Goal: Task Accomplishment & Management: Use online tool/utility

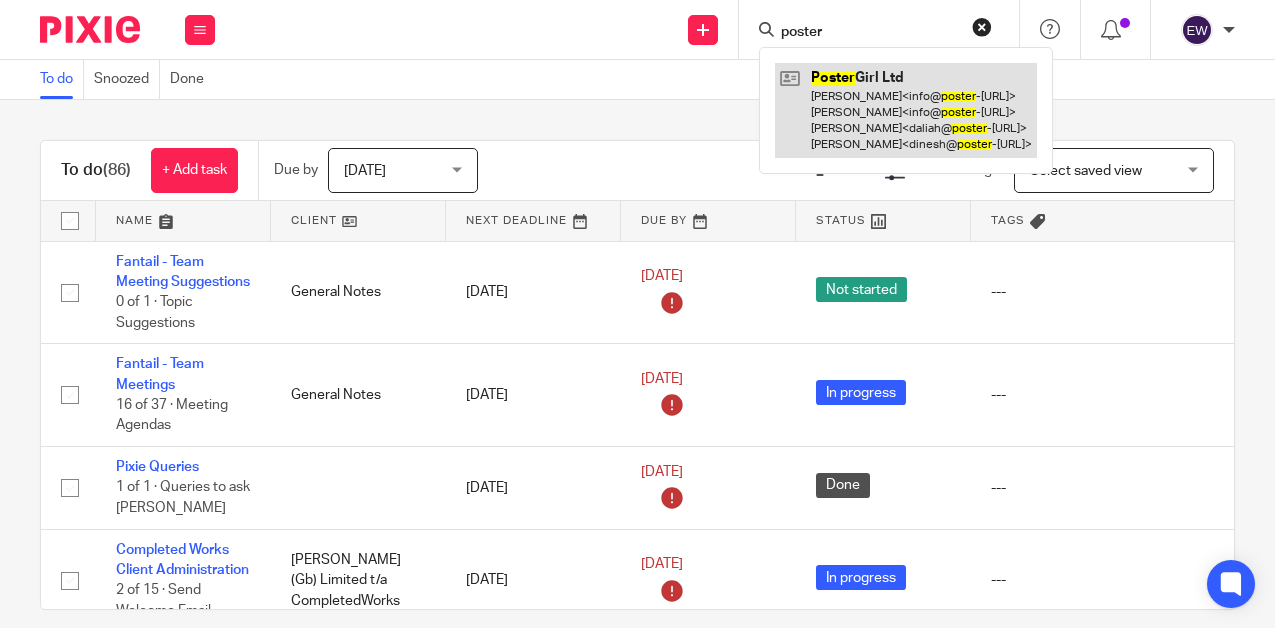
type input "poster"
click at [853, 85] on link at bounding box center [906, 110] width 262 height 95
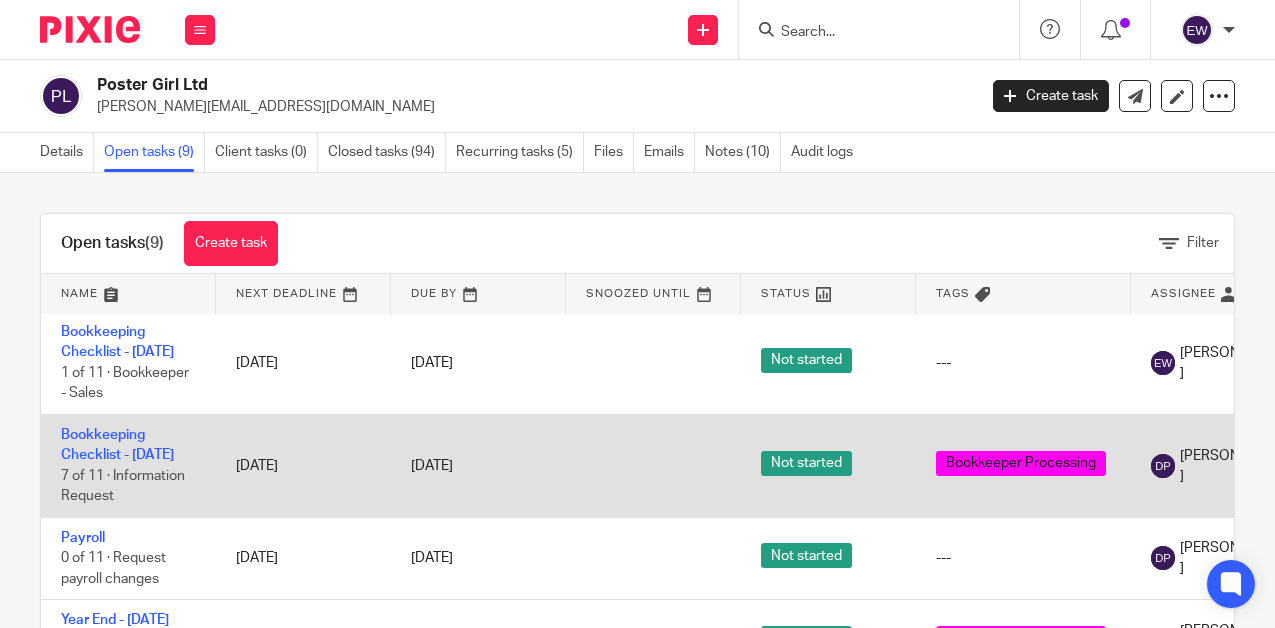
scroll to position [630, 0]
click at [108, 462] on link "Bookkeeping Checklist - September 2025" at bounding box center [117, 445] width 113 height 34
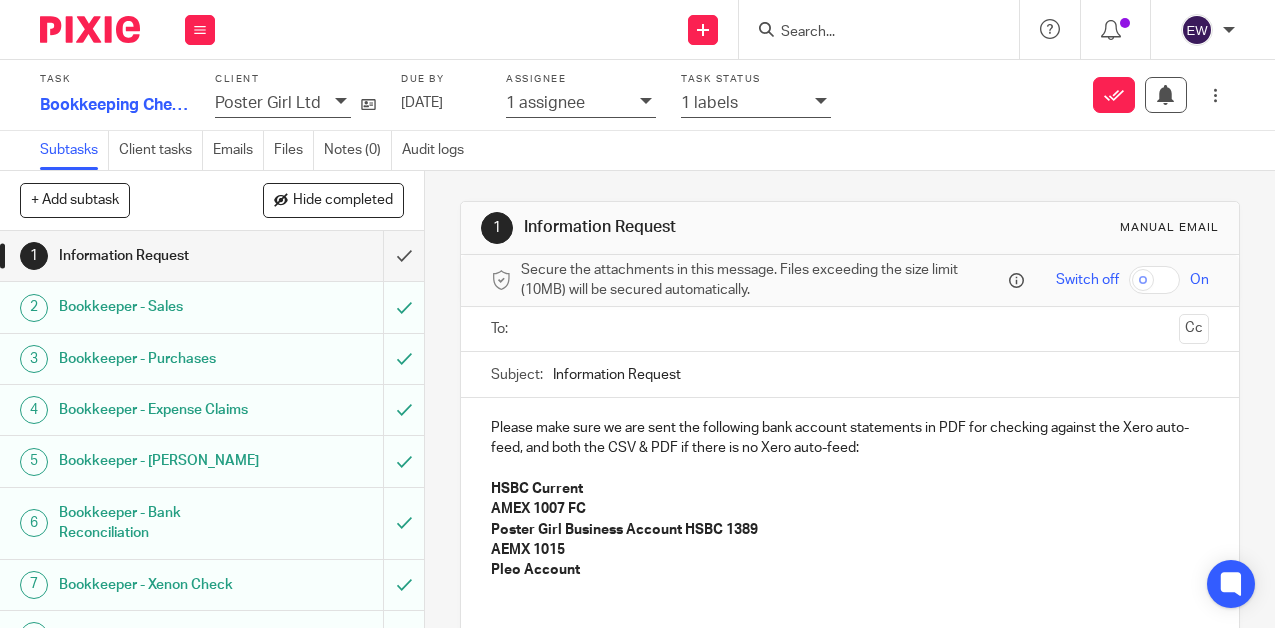
click at [292, 305] on div "Bookkeeper - Sales" at bounding box center [211, 307] width 304 height 30
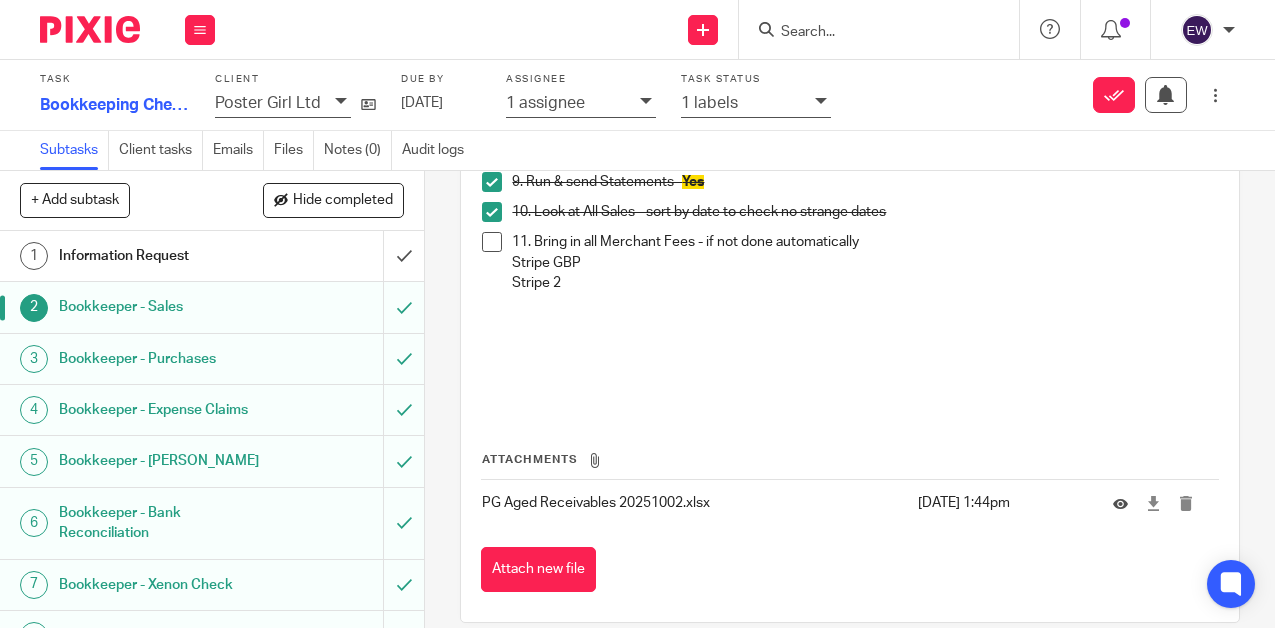
scroll to position [472, 0]
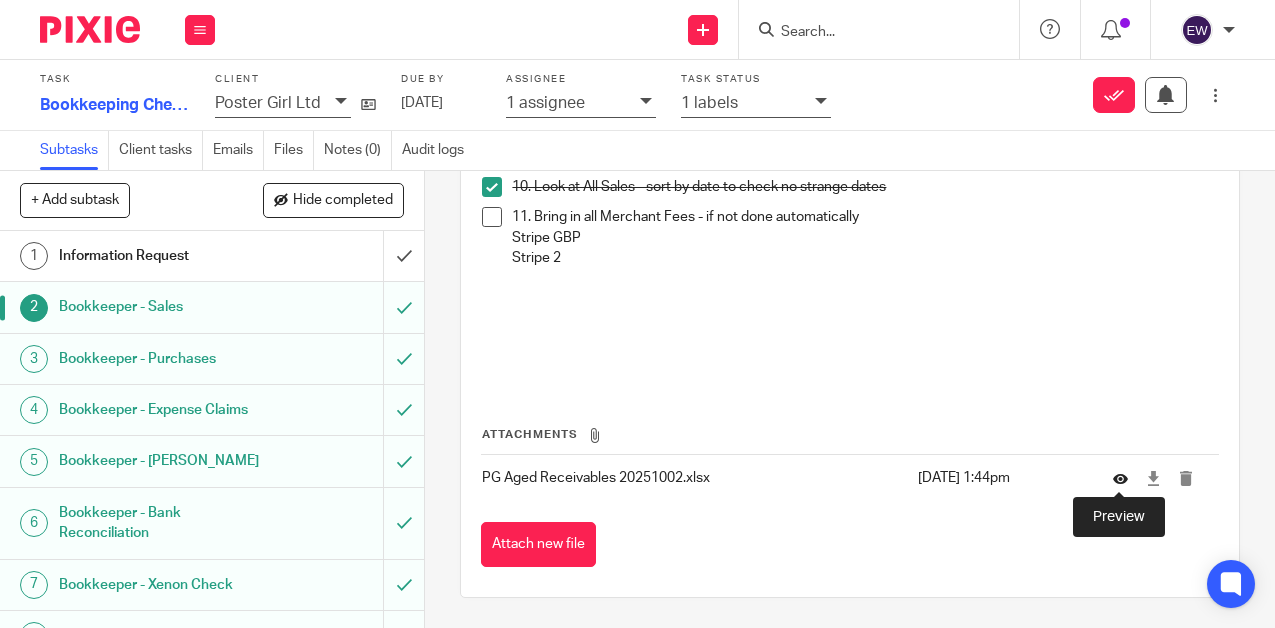
click at [1117, 476] on icon at bounding box center [1120, 478] width 15 height 15
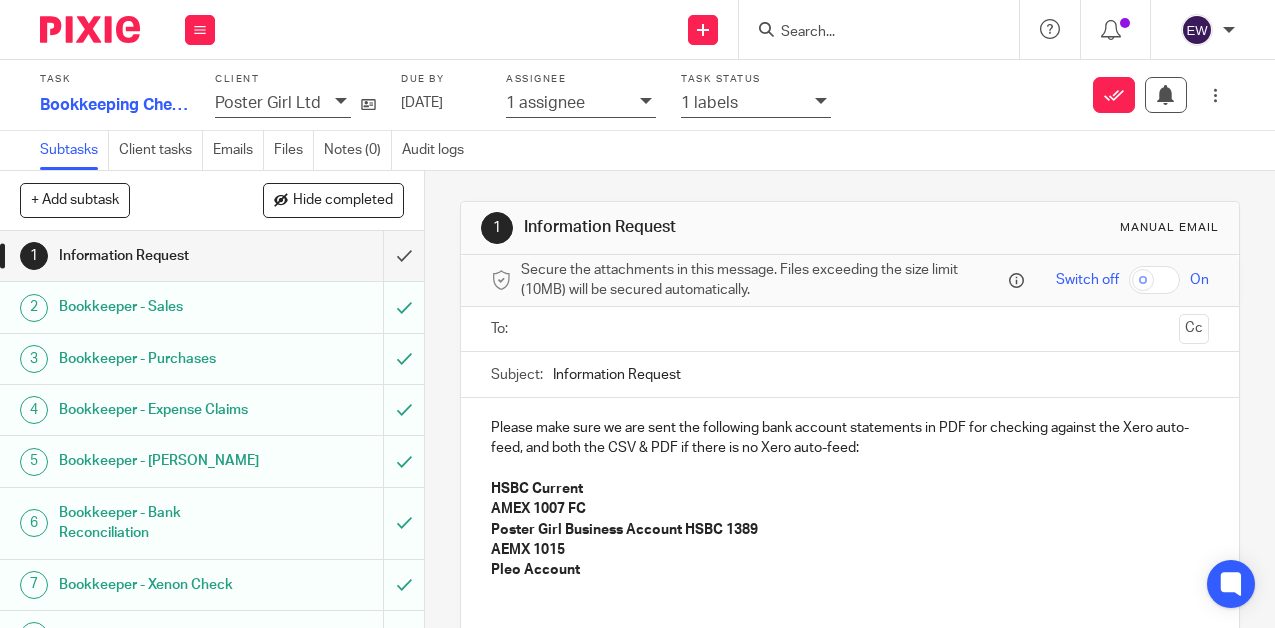
click at [256, 314] on h1 "Bookkeeper - Sales" at bounding box center [160, 307] width 203 height 30
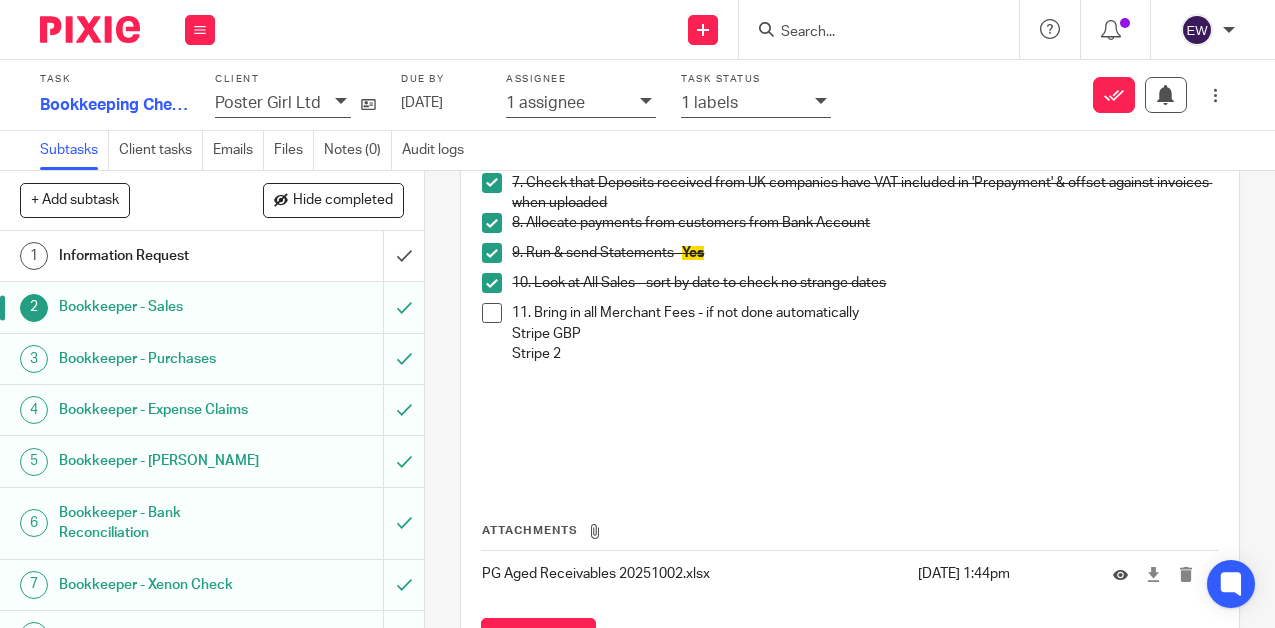
scroll to position [472, 0]
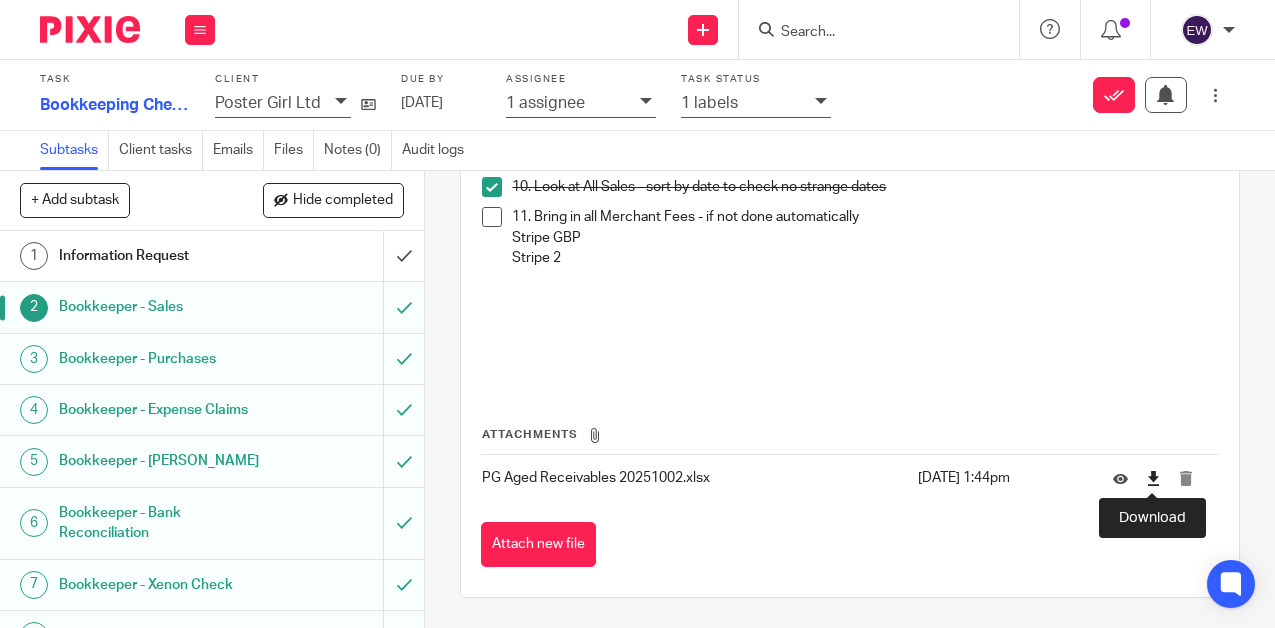
click at [1155, 481] on icon at bounding box center [1153, 478] width 15 height 15
click at [218, 359] on h1 "Bookkeeper - Purchases" at bounding box center [160, 359] width 203 height 30
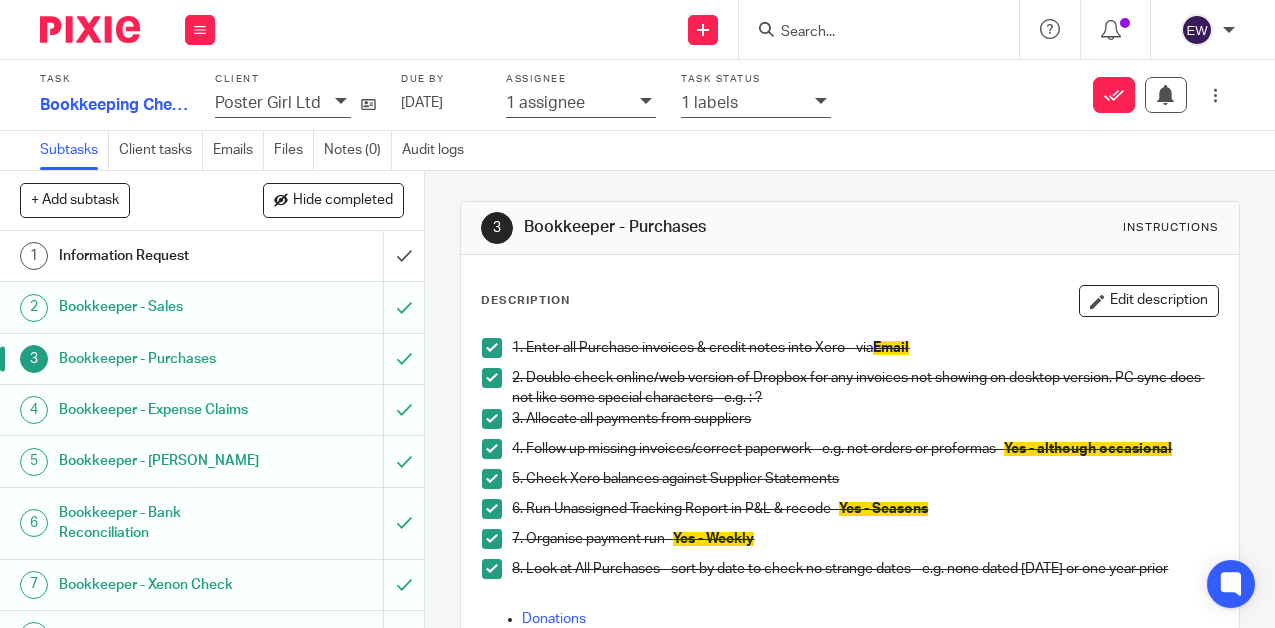
scroll to position [473, 0]
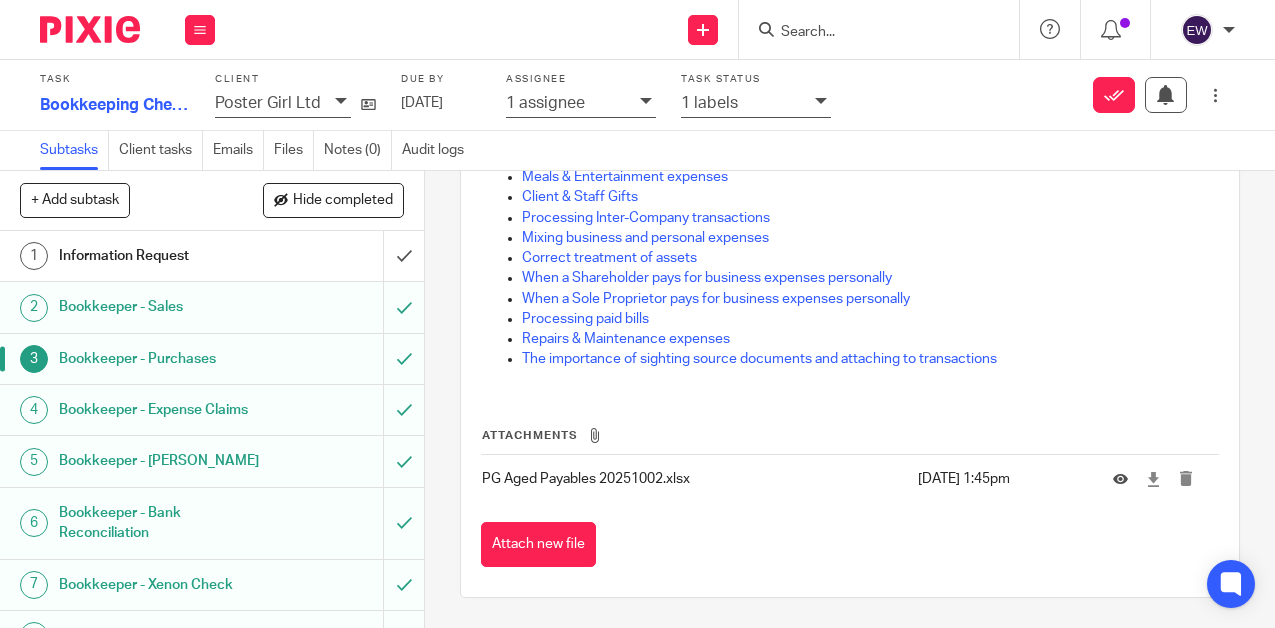
click at [278, 523] on div "Bookkeeper - Bank Reconciliation" at bounding box center [211, 523] width 304 height 51
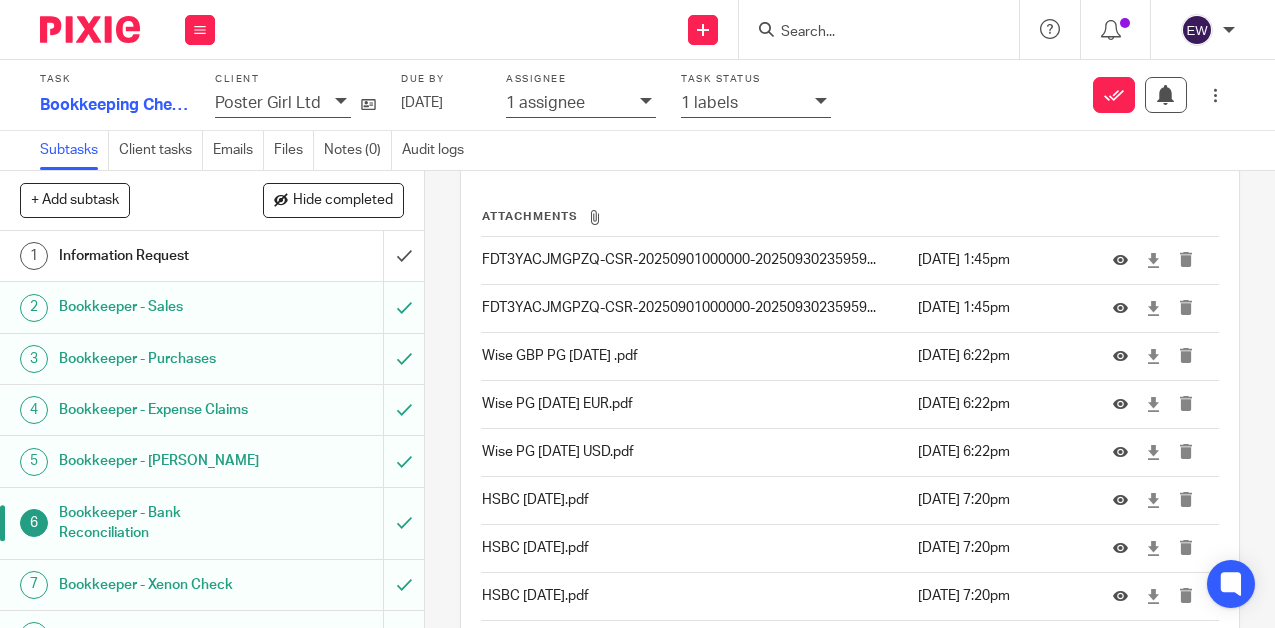
scroll to position [3925, 0]
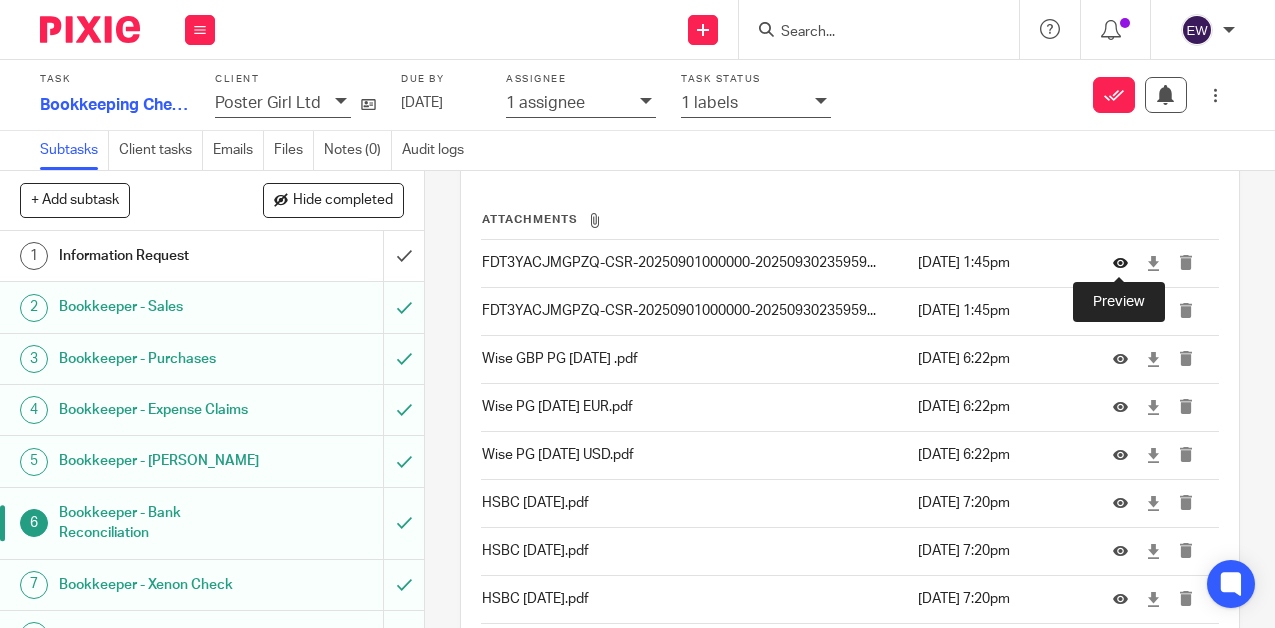
click at [1122, 268] on icon at bounding box center [1120, 263] width 15 height 15
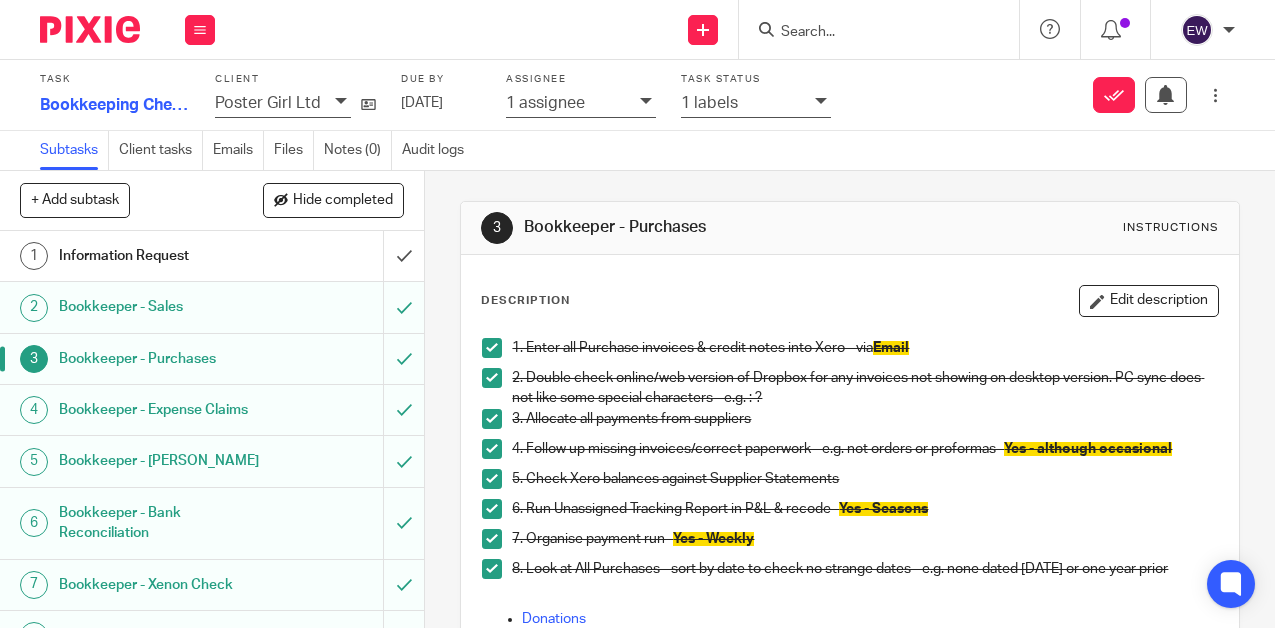
click at [237, 541] on h1 "Bookkeeper - Bank Reconciliation" at bounding box center [160, 523] width 203 height 51
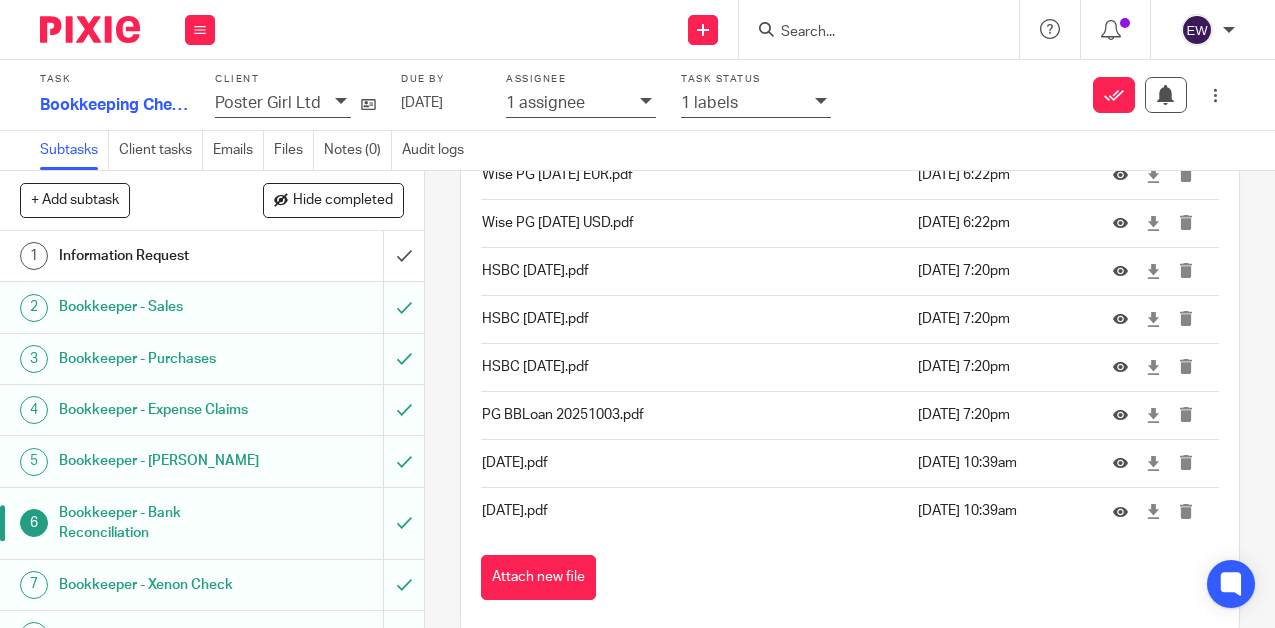
scroll to position [4190, 0]
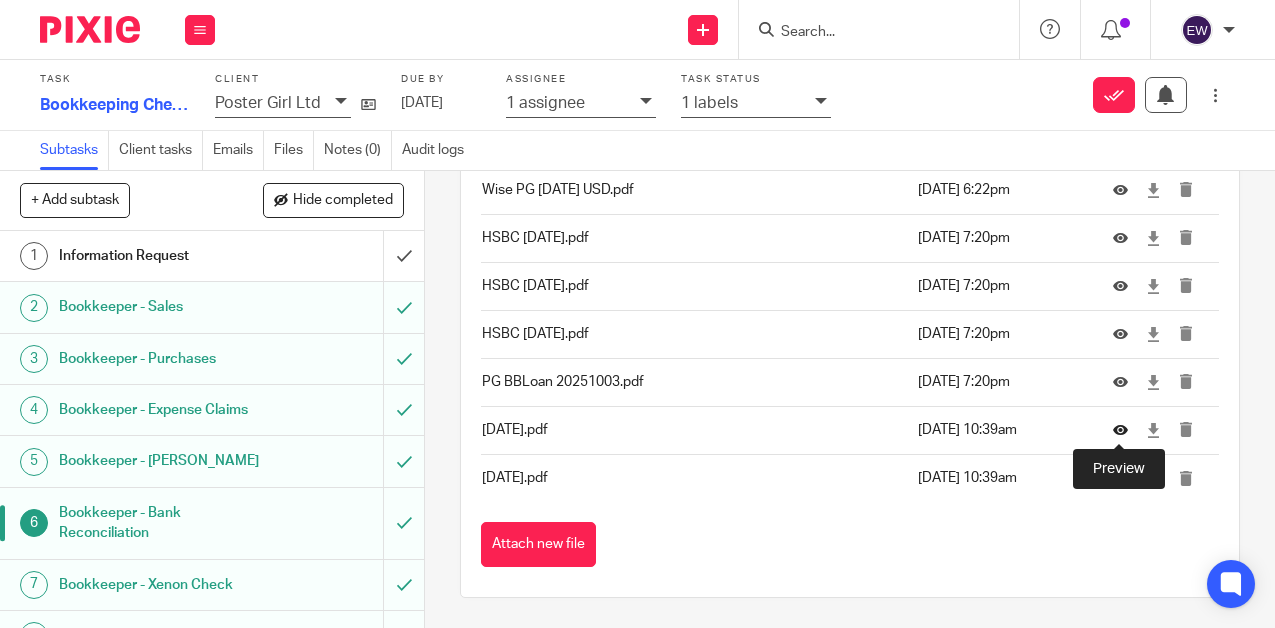
click at [1123, 426] on icon at bounding box center [1120, 430] width 15 height 15
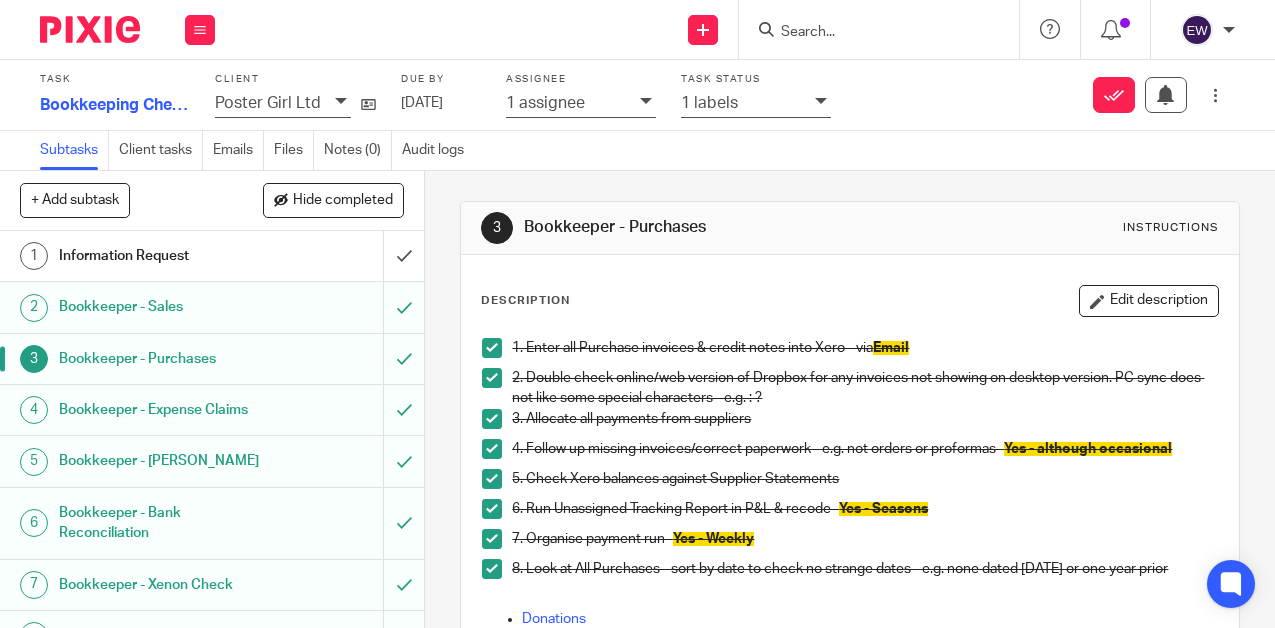
click at [328, 545] on div "Bookkeeper - Bank Reconciliation" at bounding box center [211, 523] width 304 height 51
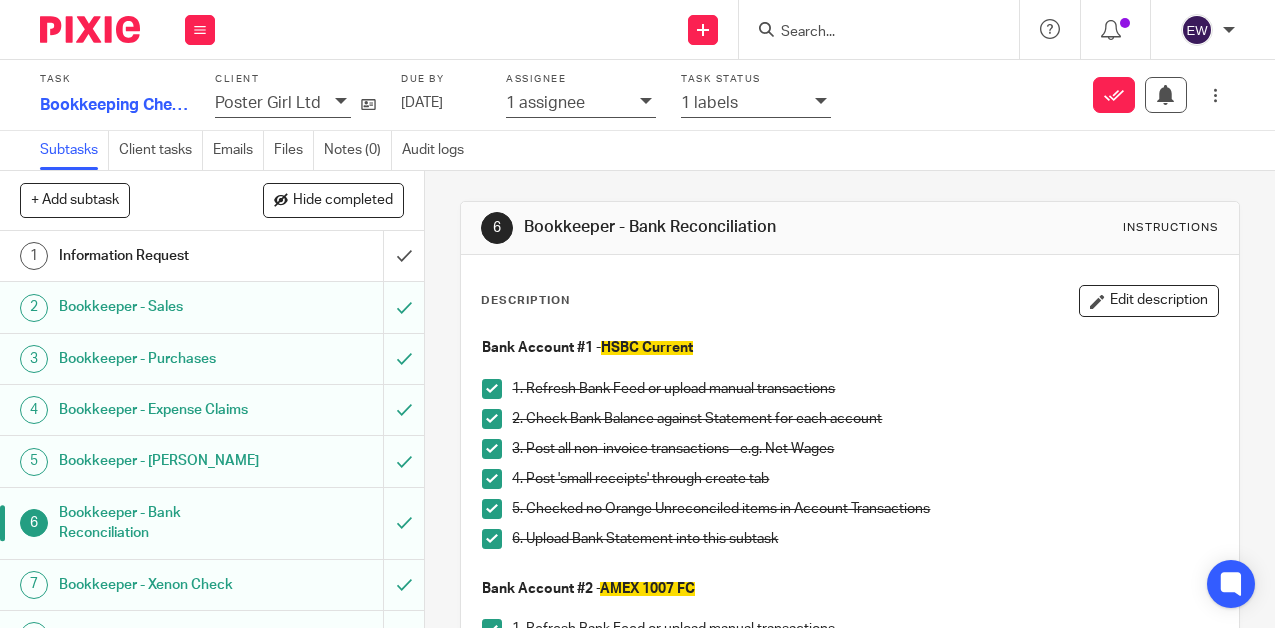
scroll to position [4190, 0]
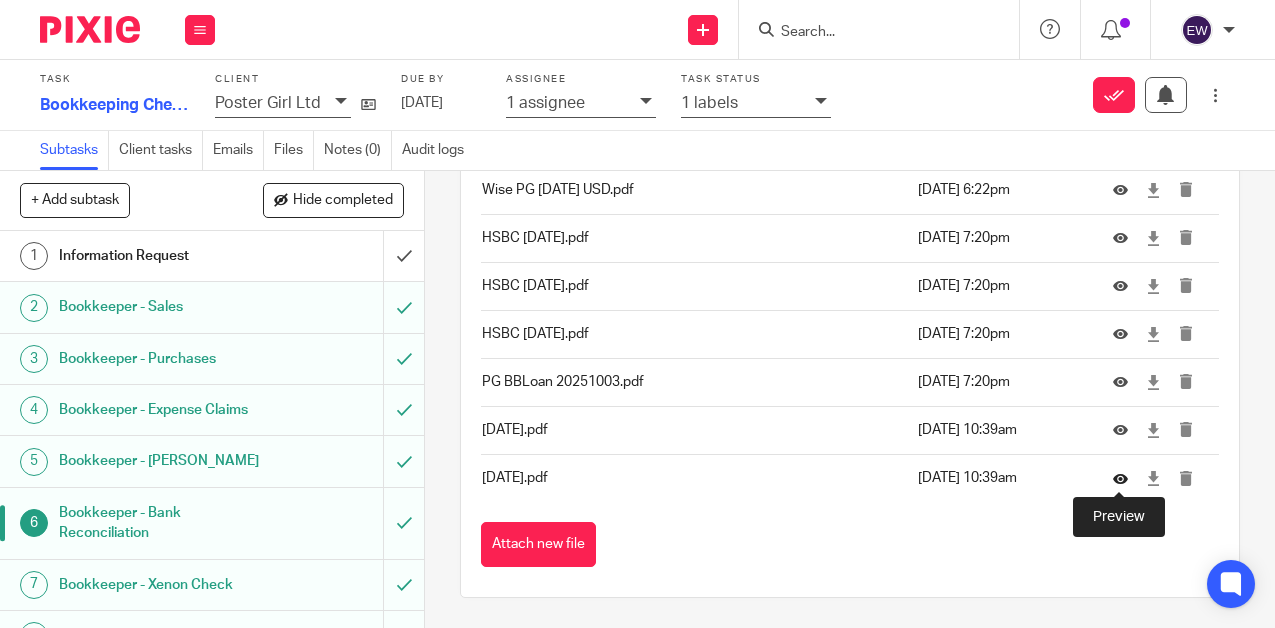
click at [1120, 480] on icon at bounding box center [1120, 478] width 15 height 15
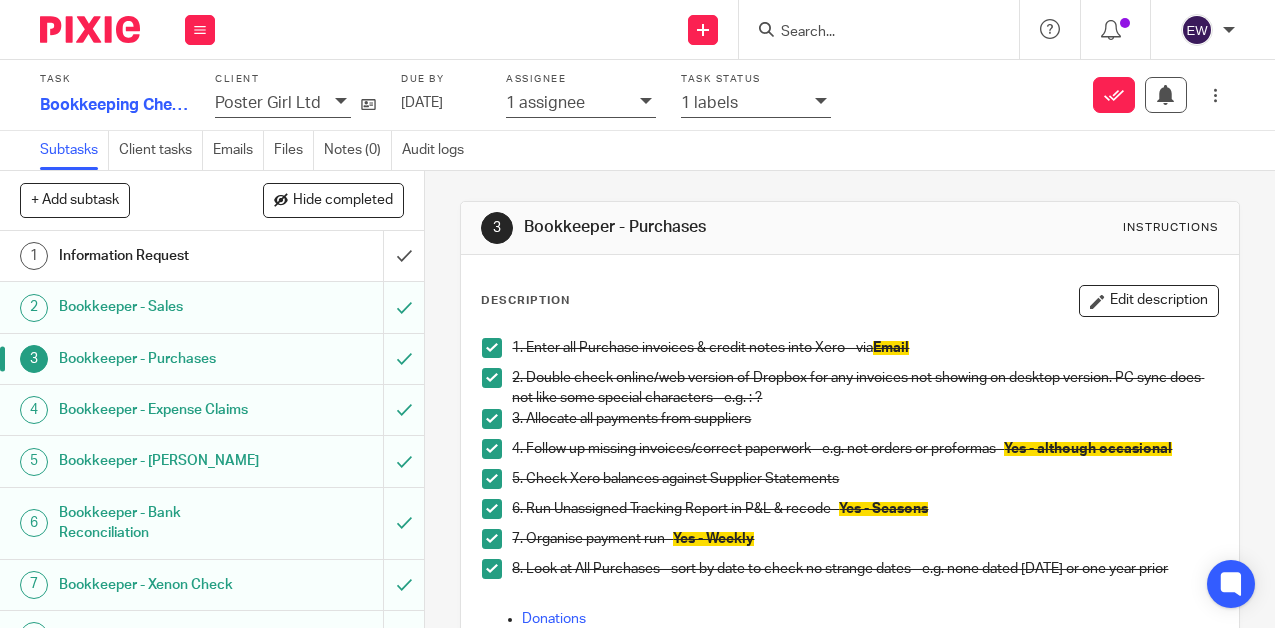
click at [218, 541] on h1 "Bookkeeper - Bank Reconciliation" at bounding box center [160, 523] width 203 height 51
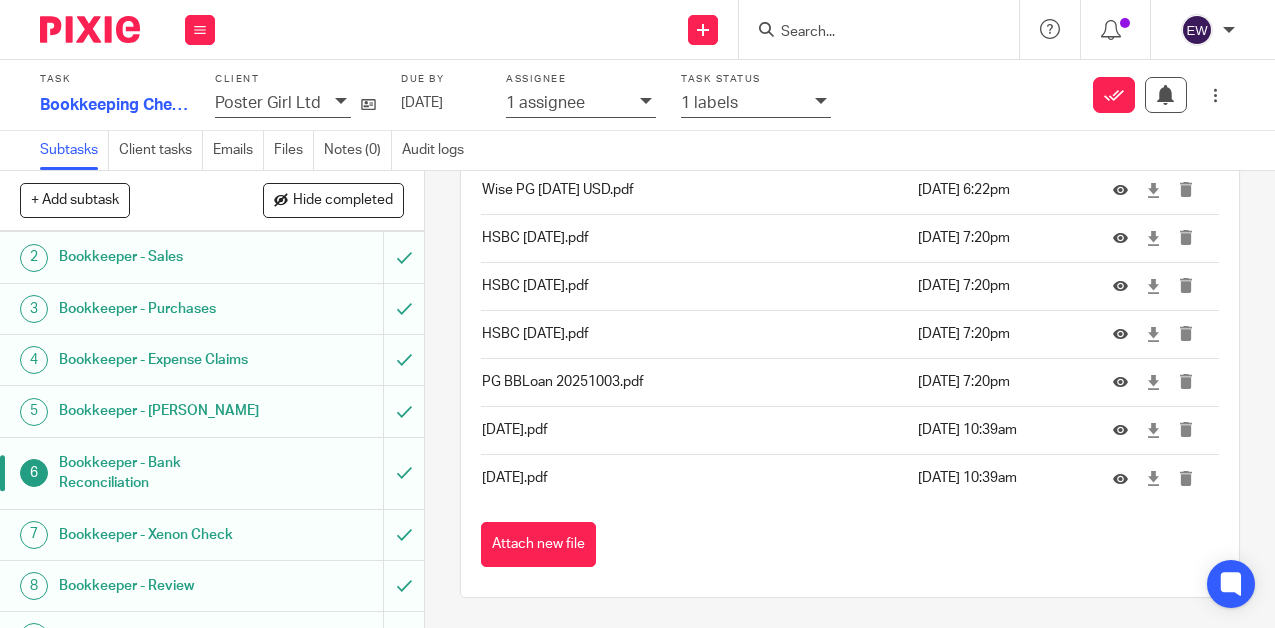
scroll to position [60, 0]
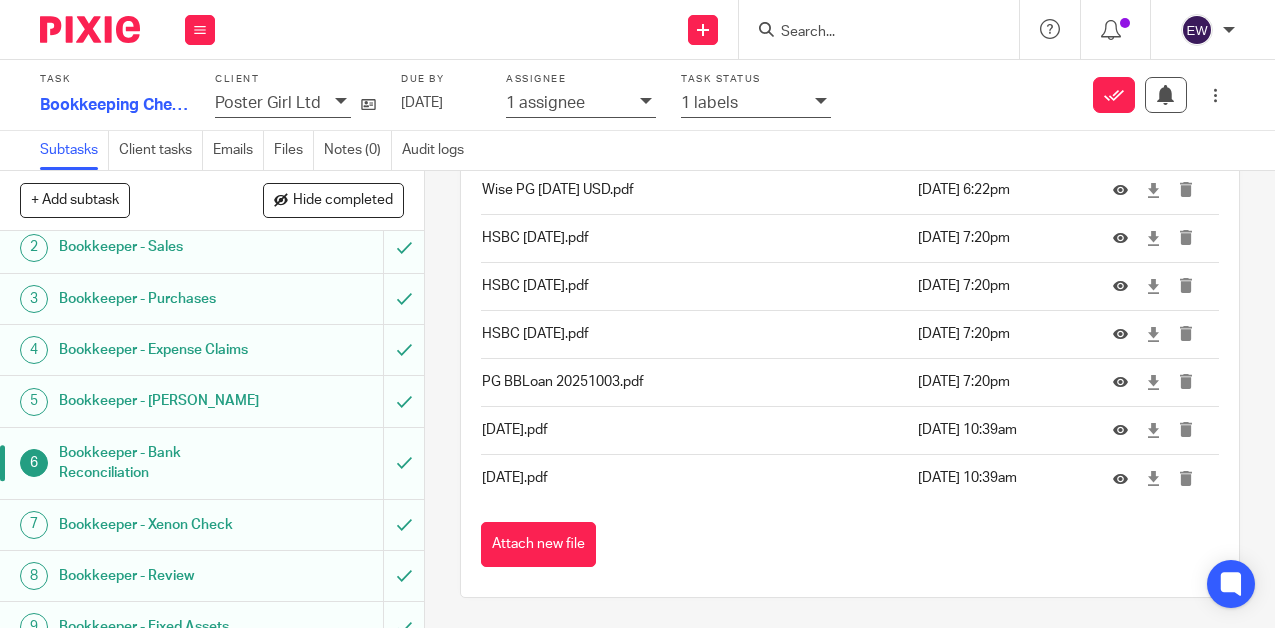
click at [248, 515] on h1 "Bookkeeper - Xenon Check" at bounding box center [160, 525] width 203 height 30
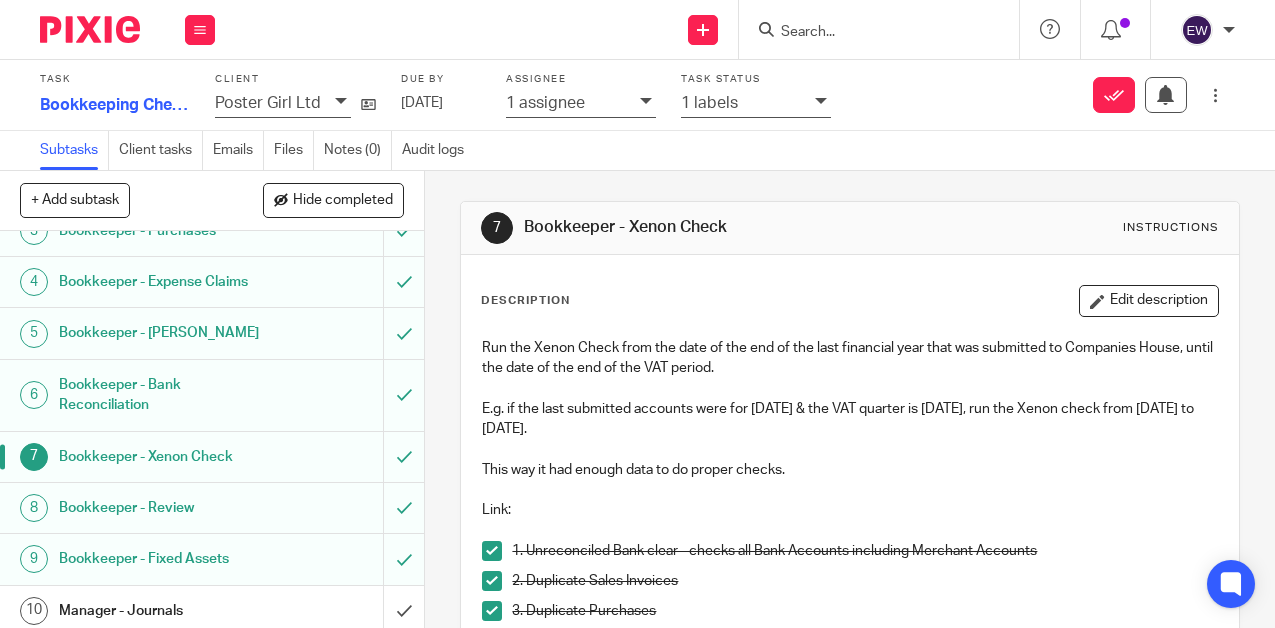
scroll to position [188, 0]
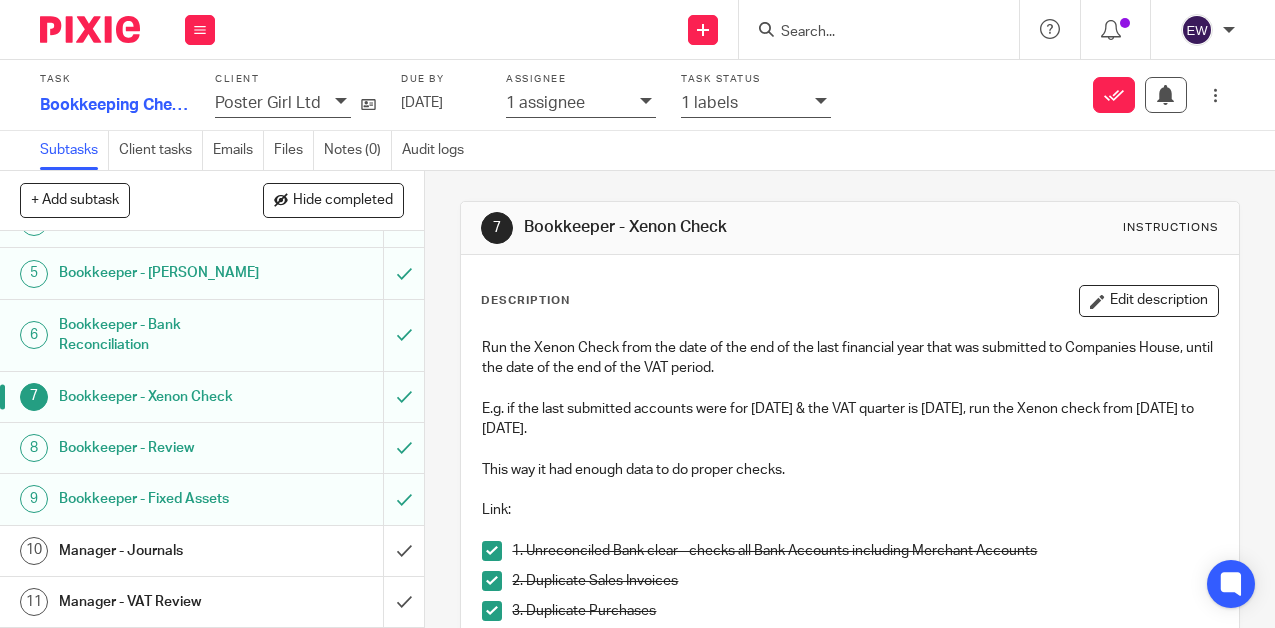
click at [196, 463] on link "8 Bookkeeper - Review" at bounding box center [191, 448] width 383 height 50
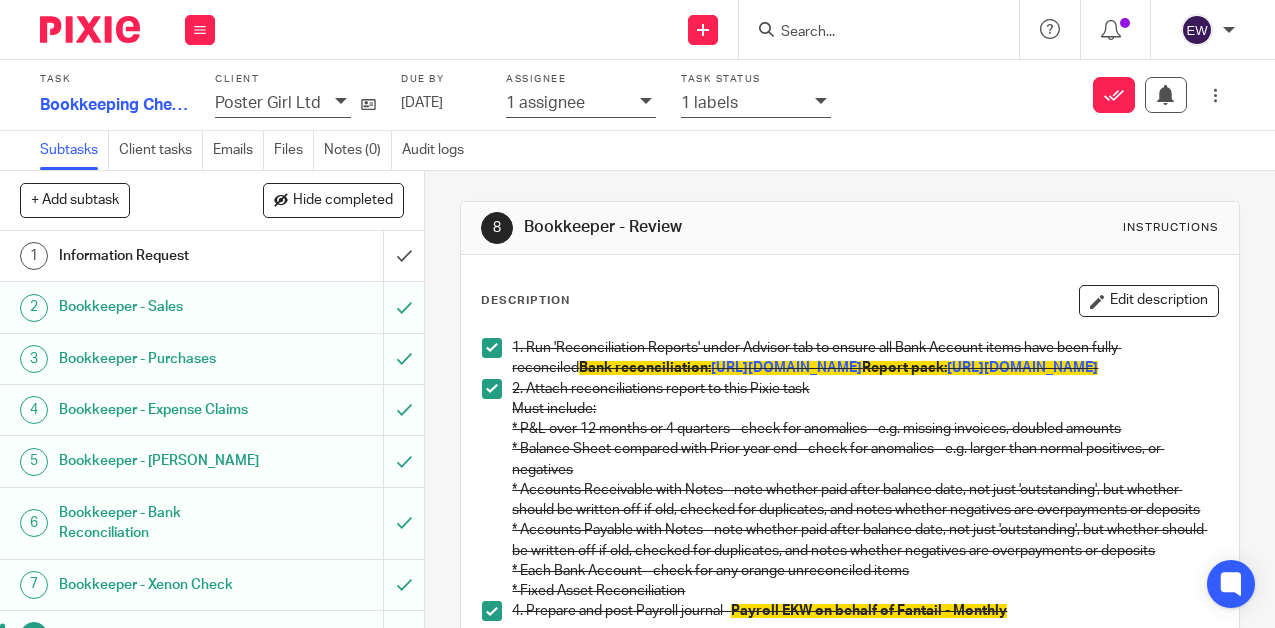
click at [232, 590] on h1 "Bookkeeper - Xenon Check" at bounding box center [160, 585] width 203 height 30
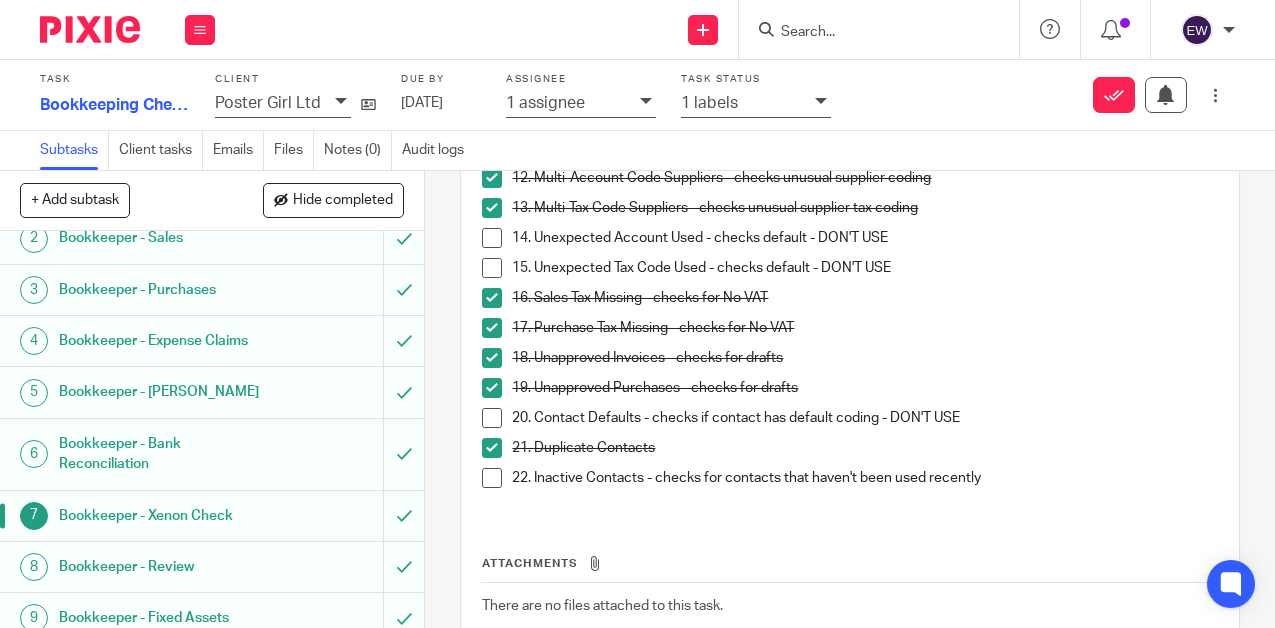
scroll to position [70, 0]
click at [225, 580] on h1 "Bookkeeper - Review" at bounding box center [160, 566] width 203 height 30
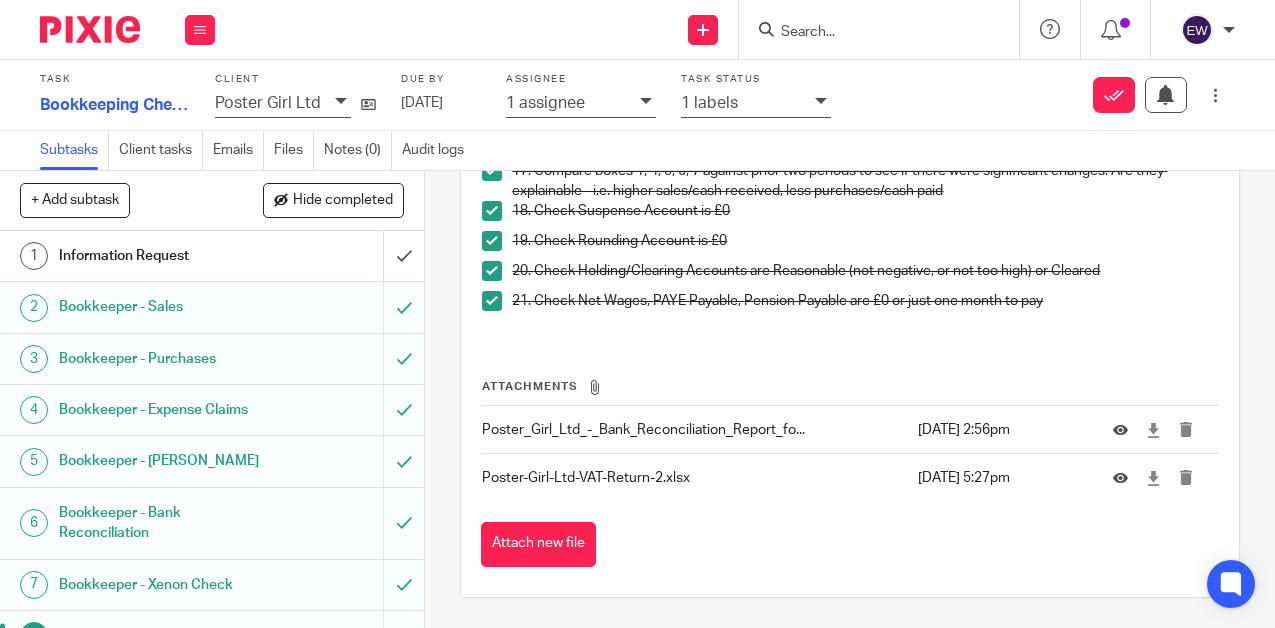
scroll to position [895, 0]
click at [1160, 486] on td at bounding box center [1156, 478] width 126 height 48
click at [1153, 486] on icon at bounding box center [1153, 478] width 15 height 15
click at [1152, 438] on icon at bounding box center [1153, 430] width 15 height 15
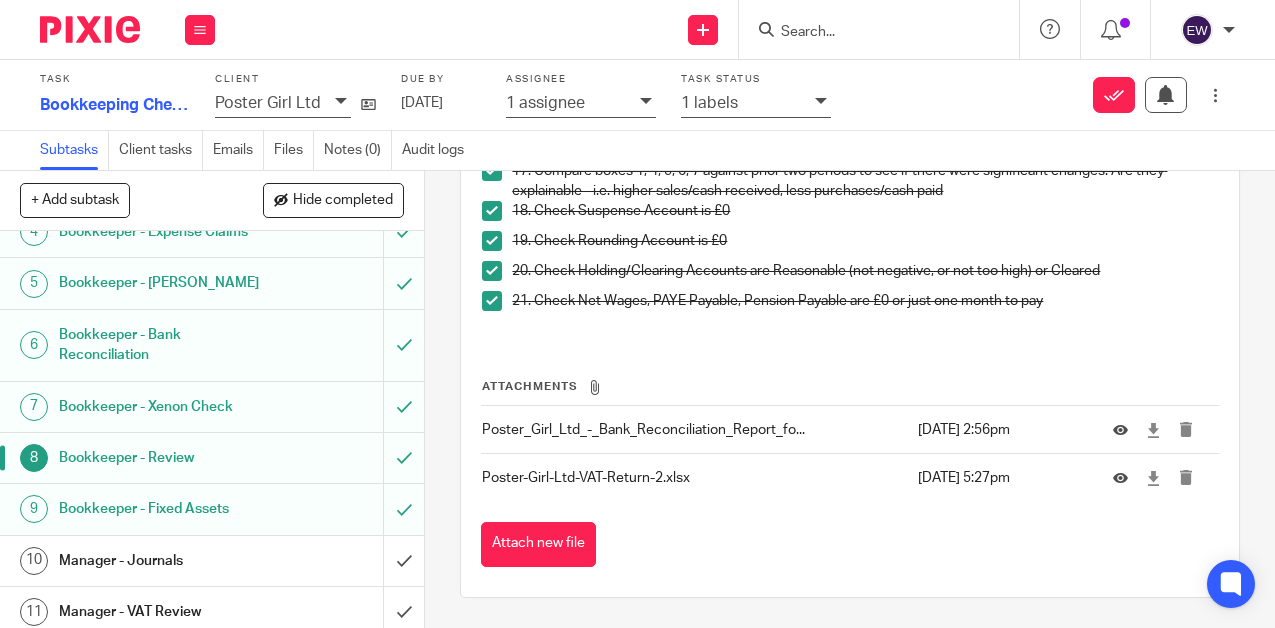
scroll to position [188, 0]
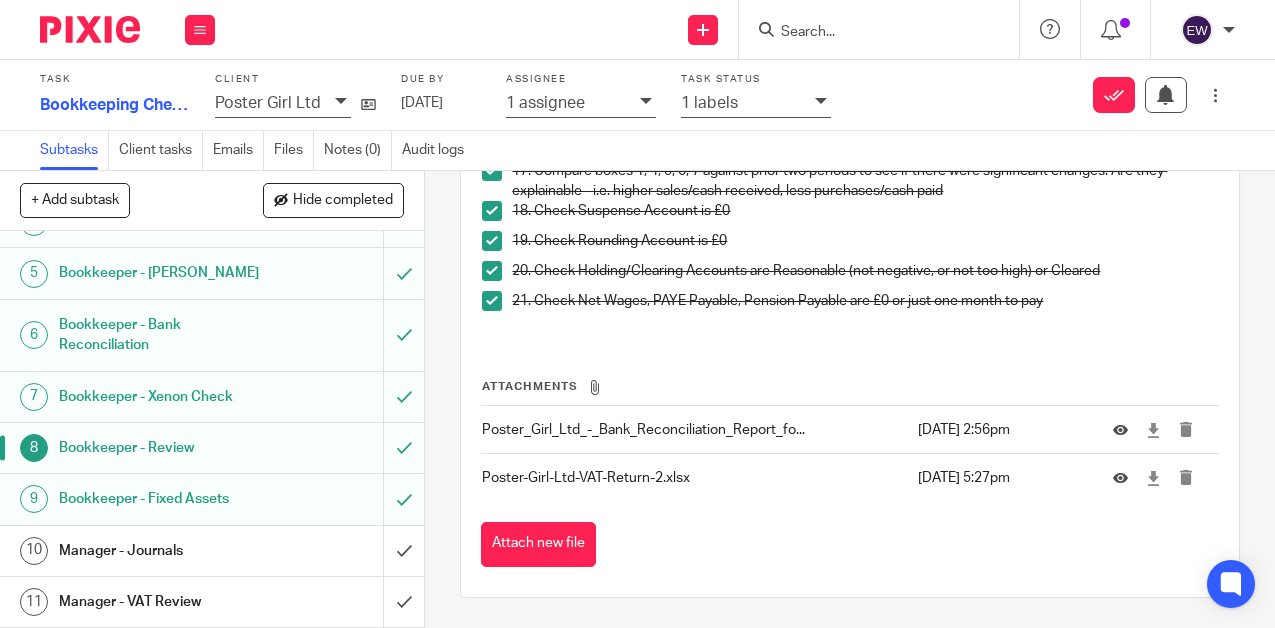
click at [217, 595] on h1 "Manager - VAT Review" at bounding box center [160, 602] width 203 height 30
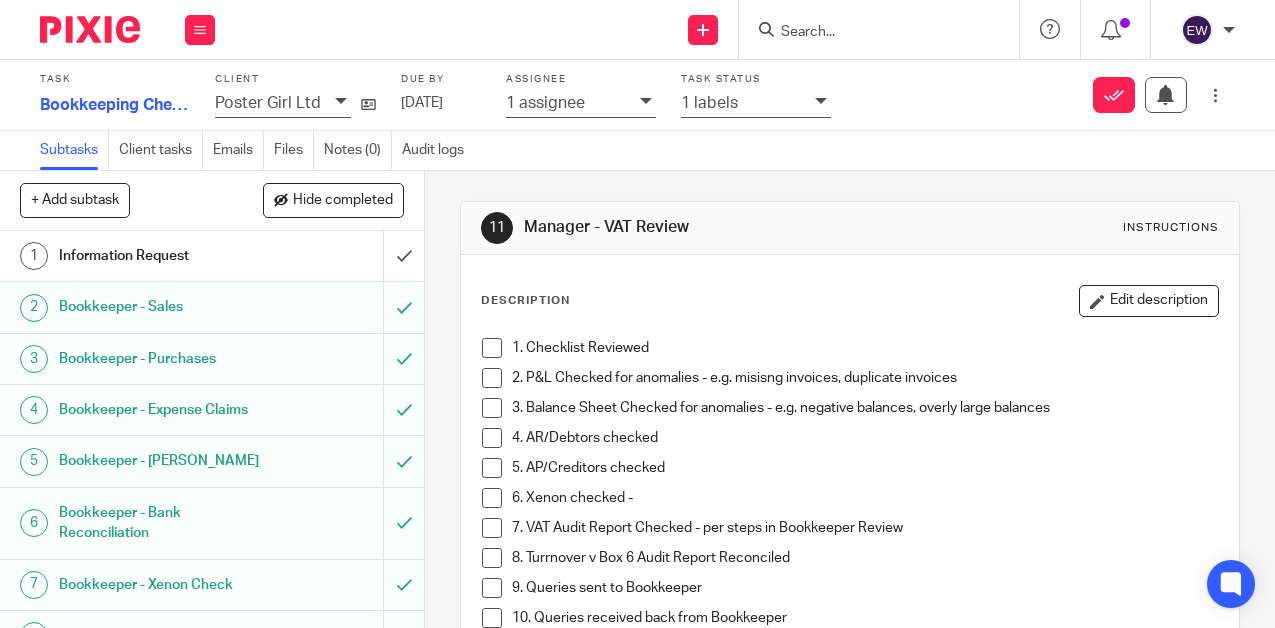
click at [499, 350] on span at bounding box center [492, 348] width 20 height 20
click at [493, 377] on span at bounding box center [492, 378] width 20 height 20
click at [499, 407] on span at bounding box center [492, 408] width 20 height 20
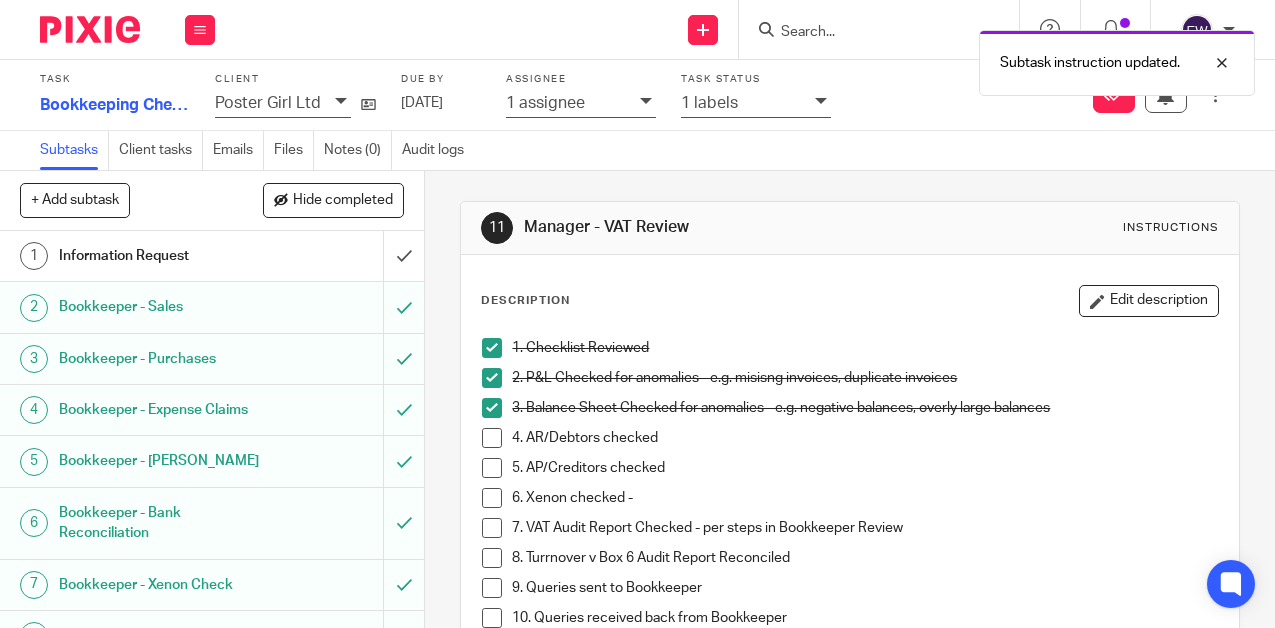
click at [488, 446] on span at bounding box center [492, 438] width 20 height 20
click at [491, 465] on span at bounding box center [492, 468] width 20 height 20
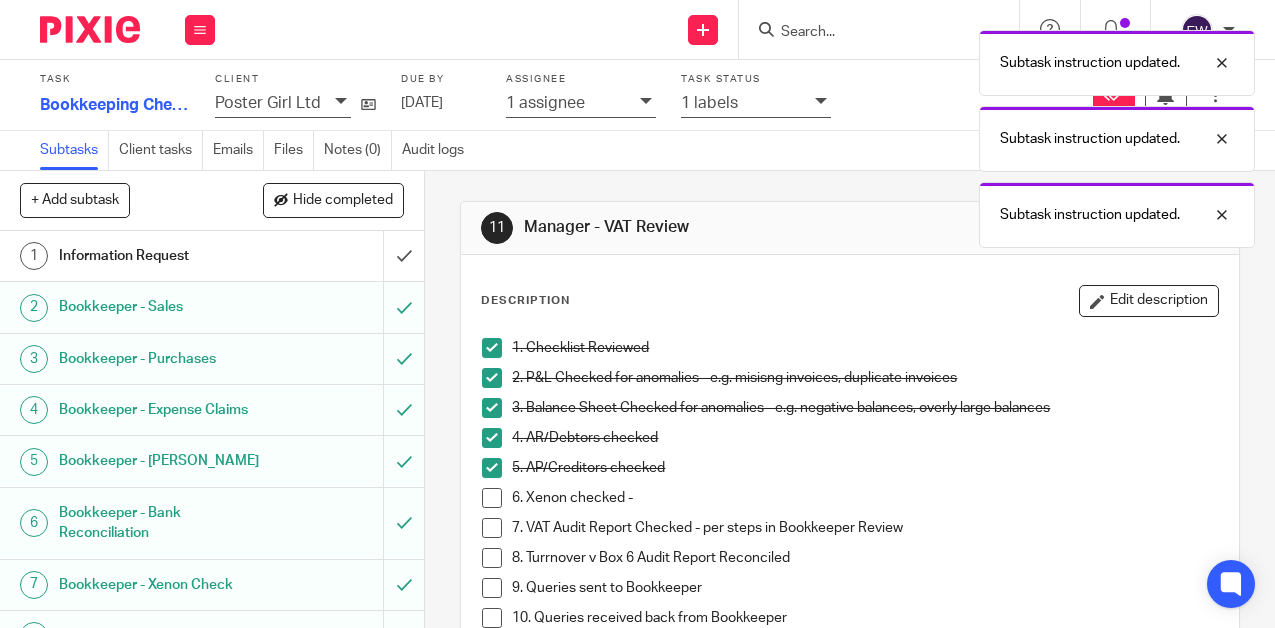
click at [491, 502] on span at bounding box center [492, 498] width 20 height 20
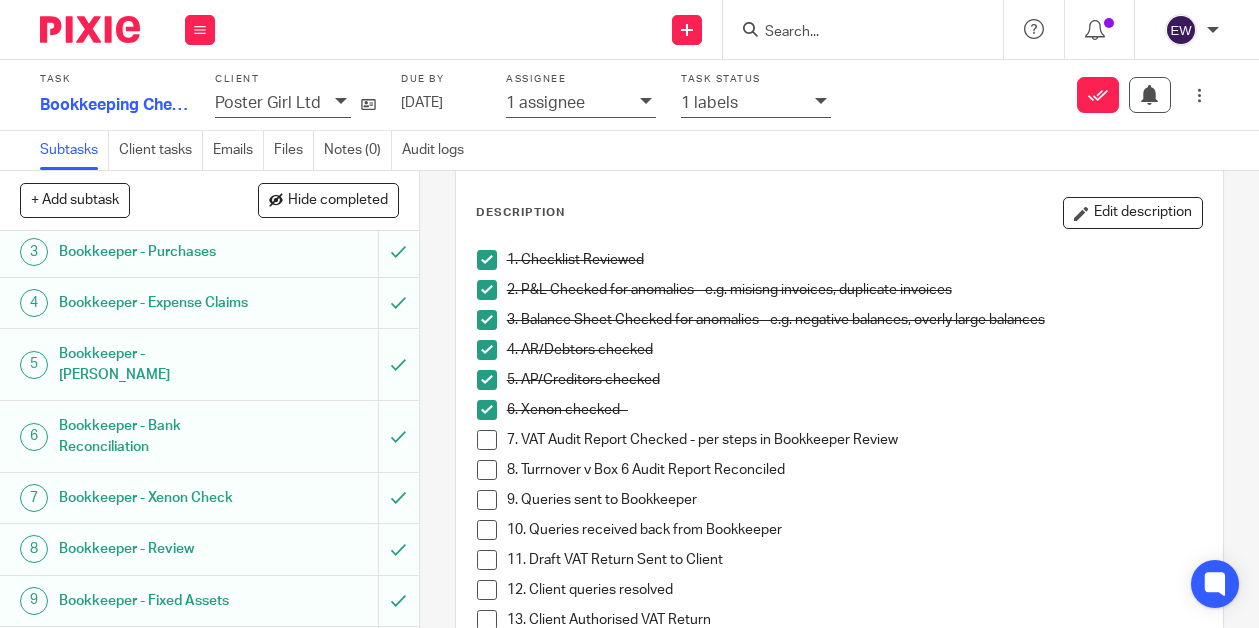
scroll to position [112, 0]
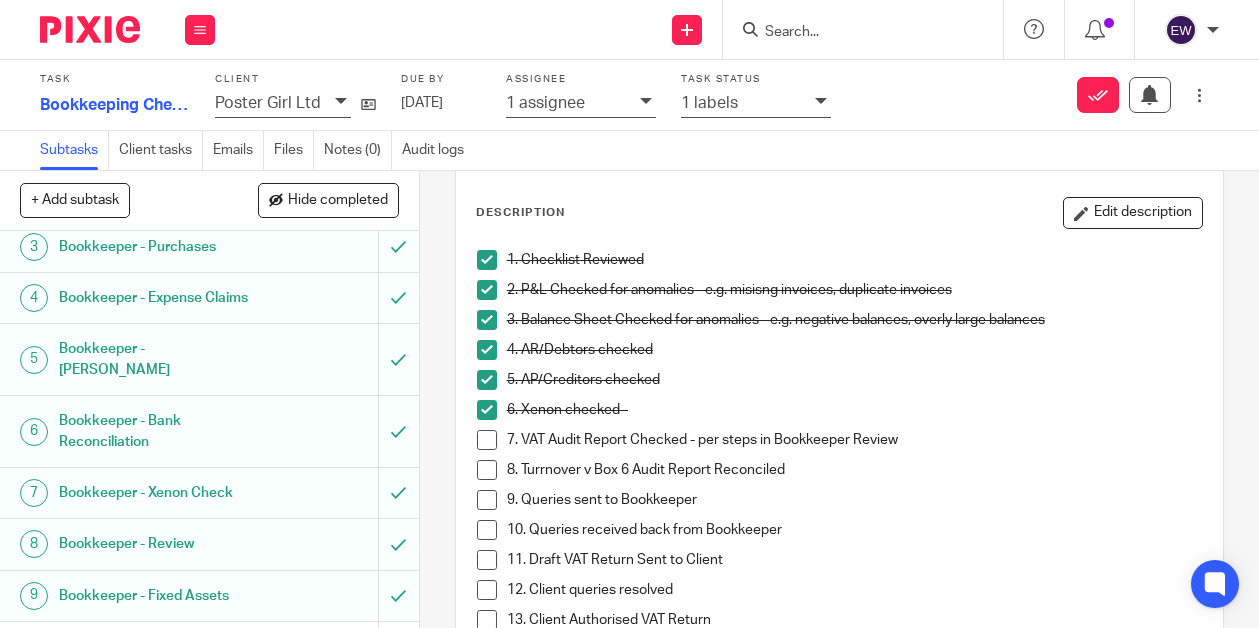
click at [254, 545] on link "8 Bookkeeper - Review" at bounding box center [189, 544] width 378 height 50
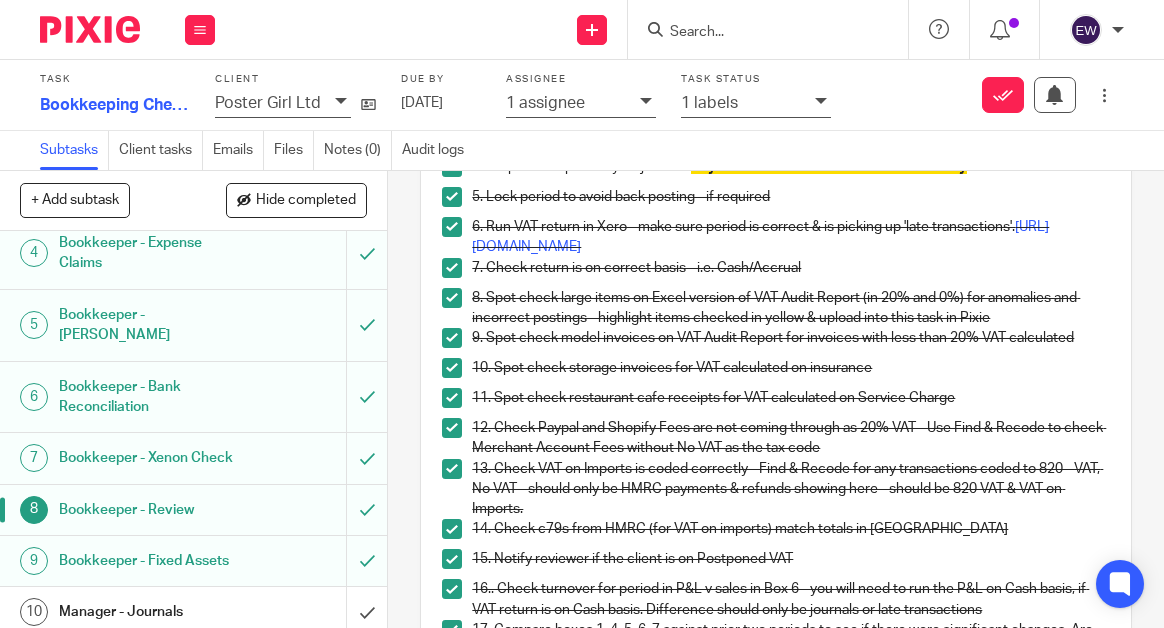
scroll to position [209, 0]
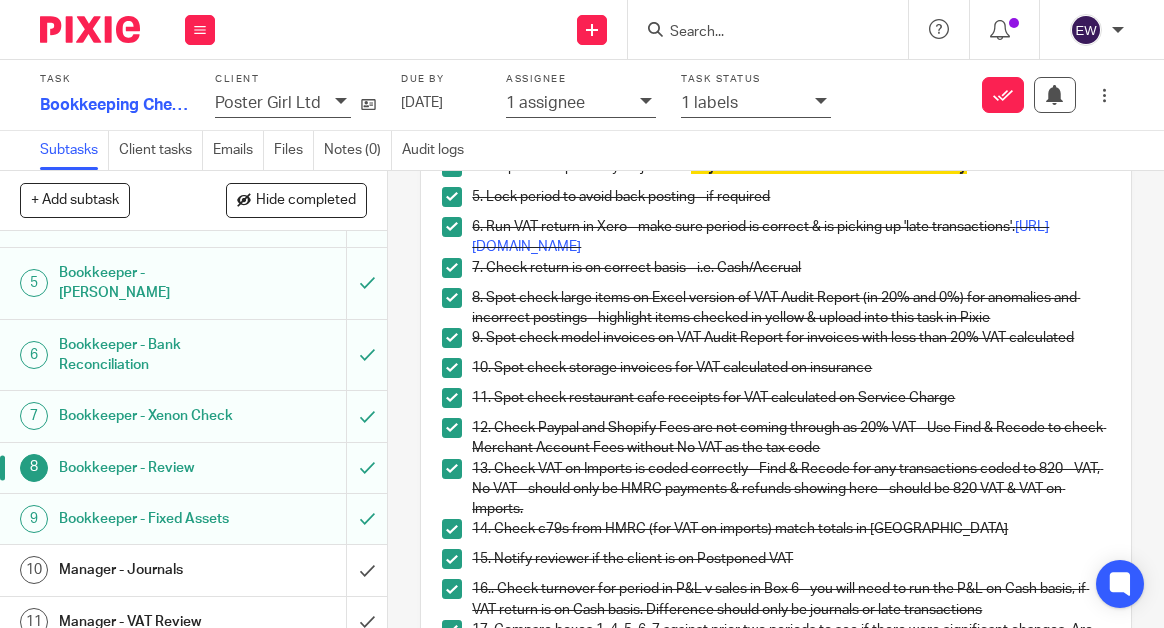
click at [188, 607] on h1 "Manager - VAT Review" at bounding box center [148, 622] width 178 height 30
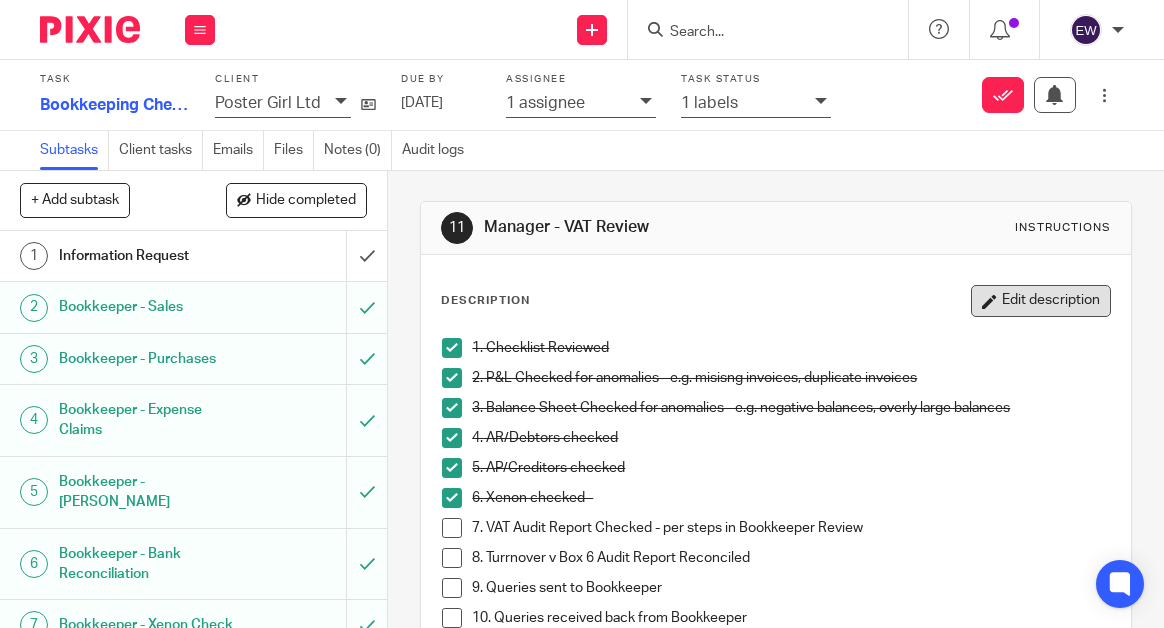
click at [1032, 298] on button "Edit description" at bounding box center [1041, 301] width 140 height 32
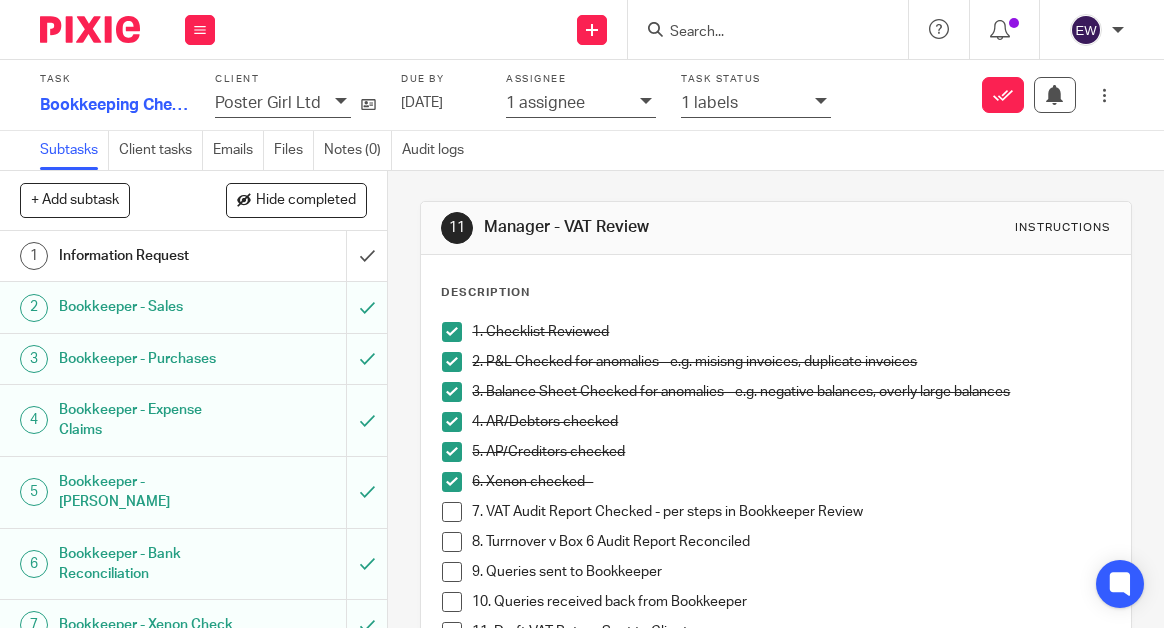
click at [454, 514] on span at bounding box center [452, 512] width 20 height 20
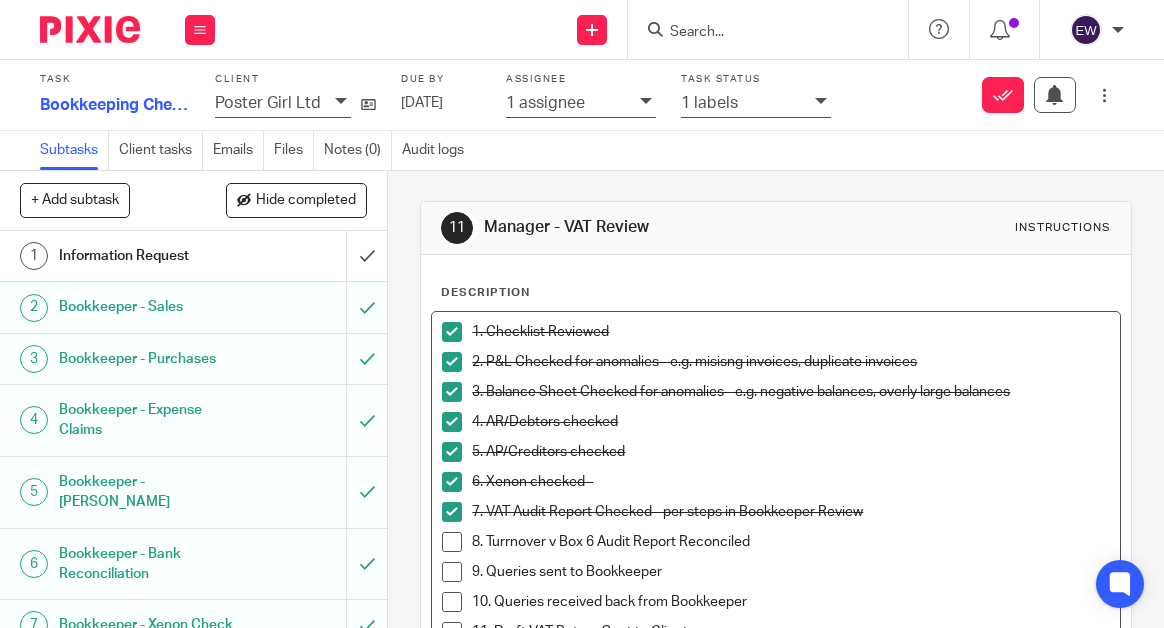
click at [789, 535] on p "8. Turrnover v Box 6 Audit Report Reconciled" at bounding box center [790, 542] width 637 height 20
click at [877, 606] on p "10. Queries received back from Bookkeeper" at bounding box center [790, 602] width 637 height 20
click at [766, 540] on p "8. Turrnover v Box 6 Audit Report Reconciled - 1914.13 difference, late claims …" at bounding box center [790, 542] width 637 height 20
drag, startPoint x: 765, startPoint y: 543, endPoint x: 1111, endPoint y: 558, distance: 346.2
click at [1111, 558] on div "1. Checklist Reviewed 2. P&L Checked for anomalies - e.g. misisng invoices, dup…" at bounding box center [775, 564] width 687 height 505
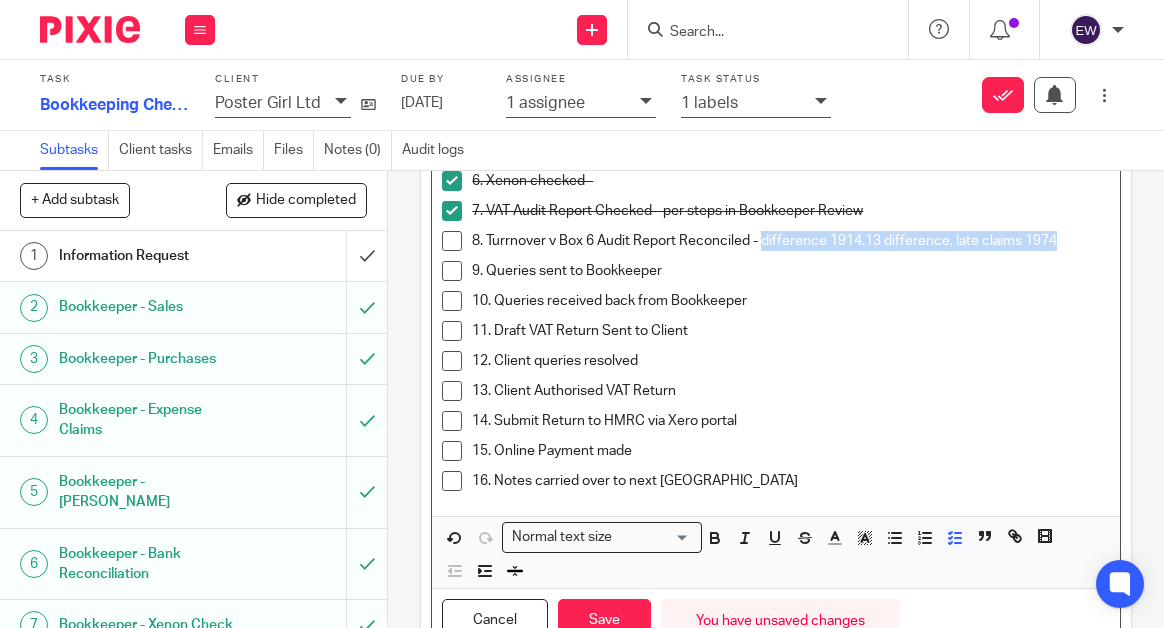
scroll to position [387, 0]
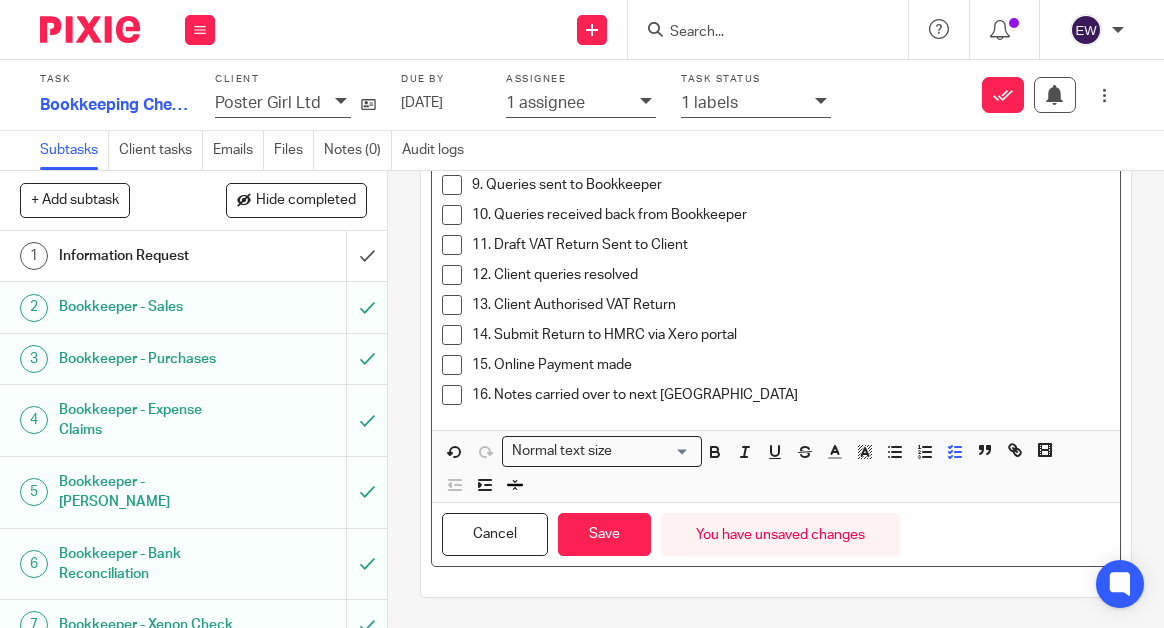
click at [868, 438] on div "Normal text size Loading... Remove Edit Insert new video Copy and paste the vid…" at bounding box center [775, 466] width 687 height 73
click at [865, 452] on icon "button" at bounding box center [865, 452] width 18 height 18
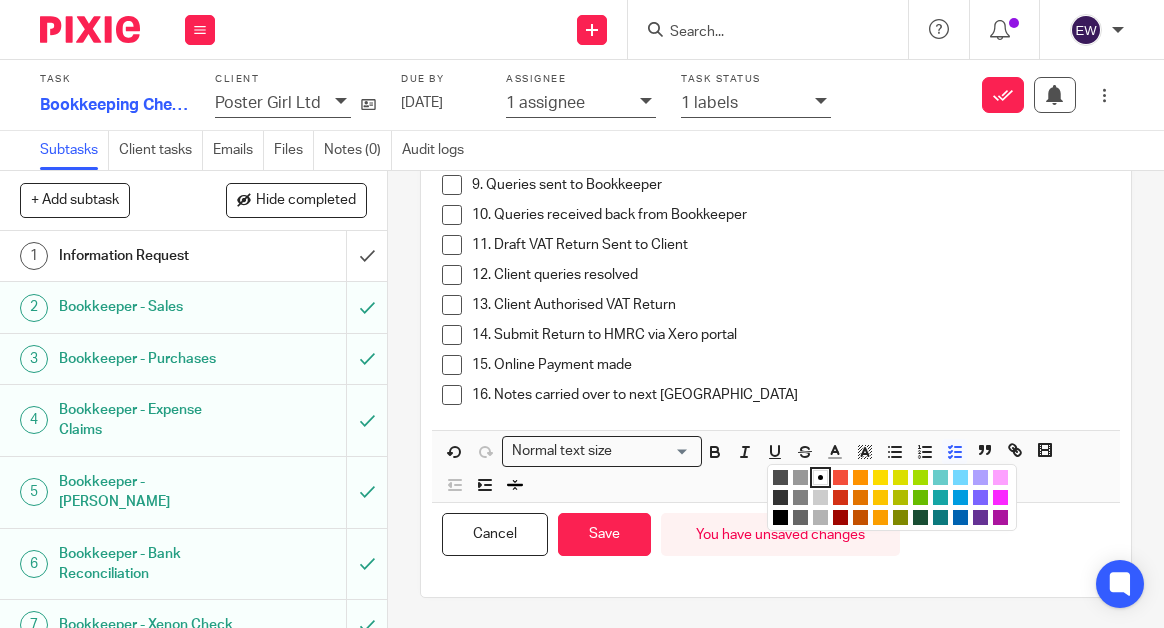
click at [884, 479] on li "color:#FCDC00" at bounding box center [880, 477] width 15 height 15
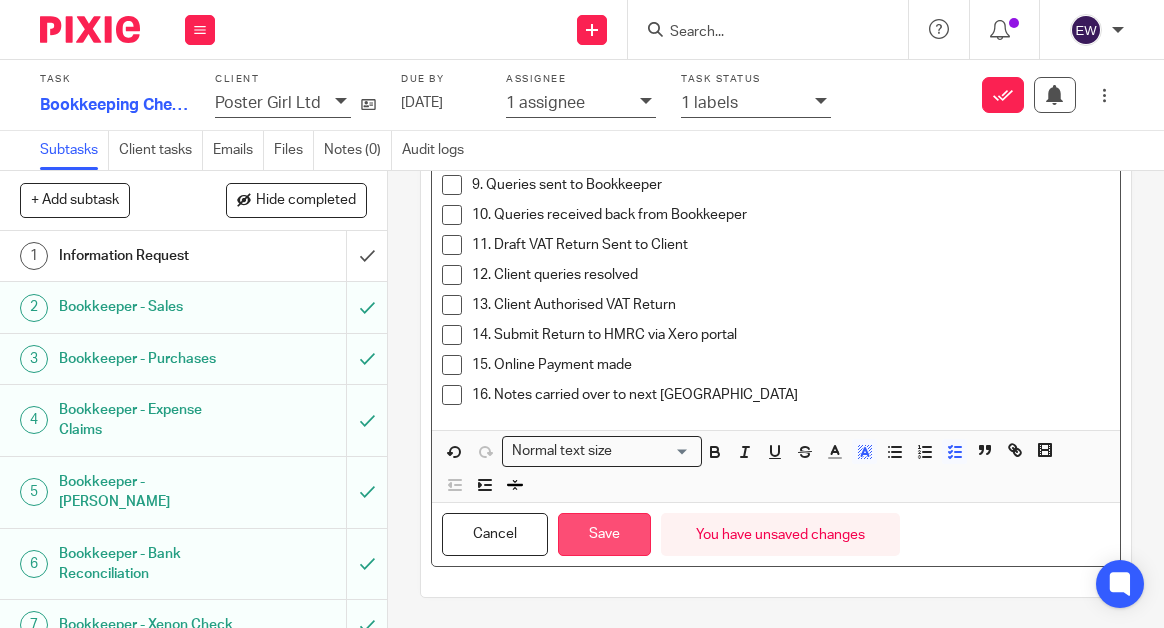
click at [618, 532] on button "Save" at bounding box center [604, 534] width 93 height 43
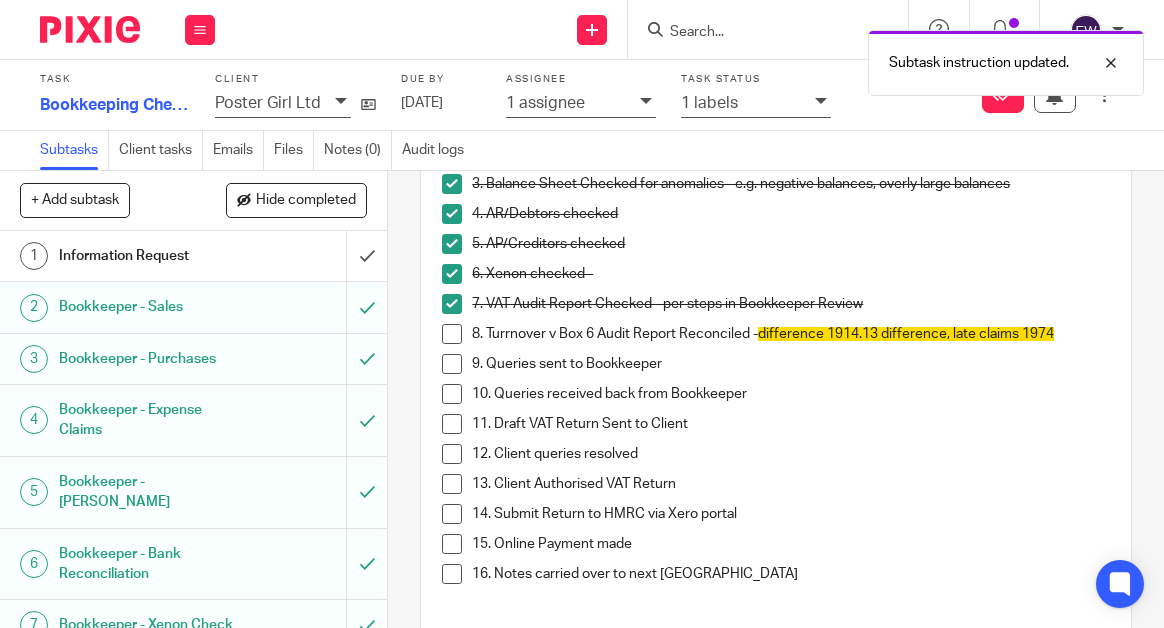
scroll to position [181, 0]
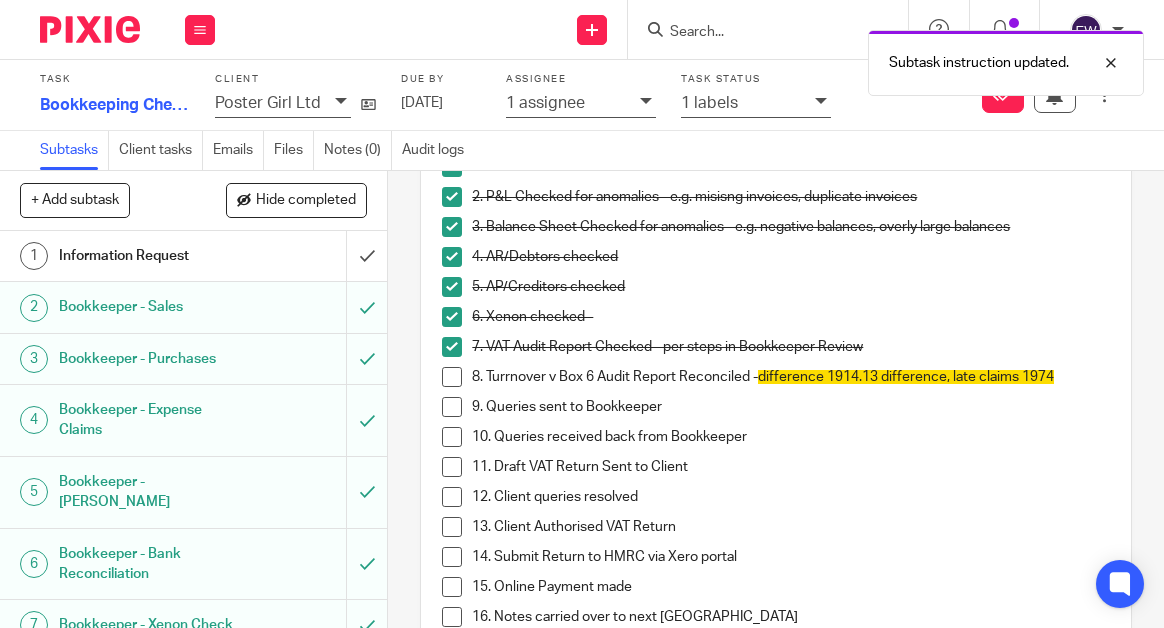
click at [457, 410] on span at bounding box center [452, 407] width 20 height 20
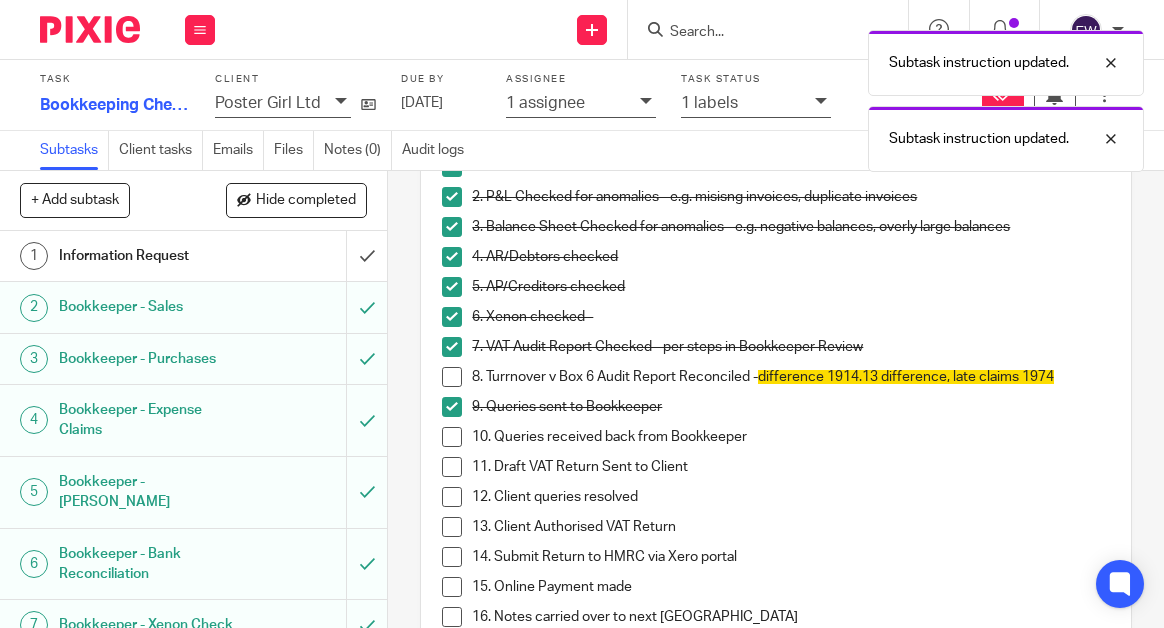
click at [696, 412] on p "9. Queries sent to Bookkeeper" at bounding box center [790, 407] width 637 height 20
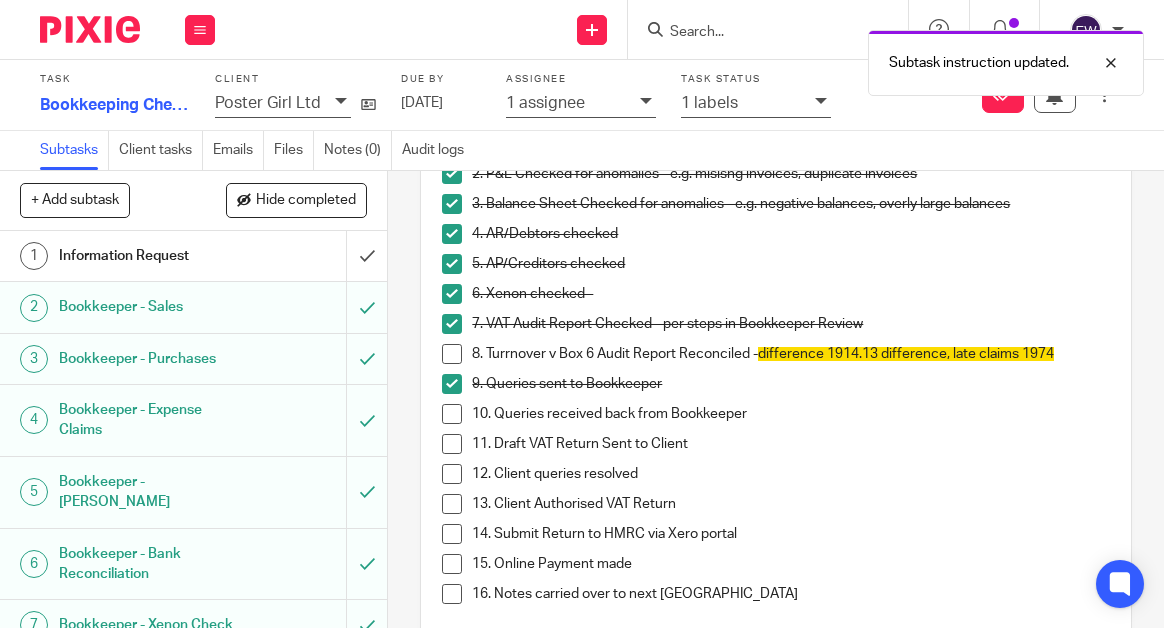
scroll to position [200, 0]
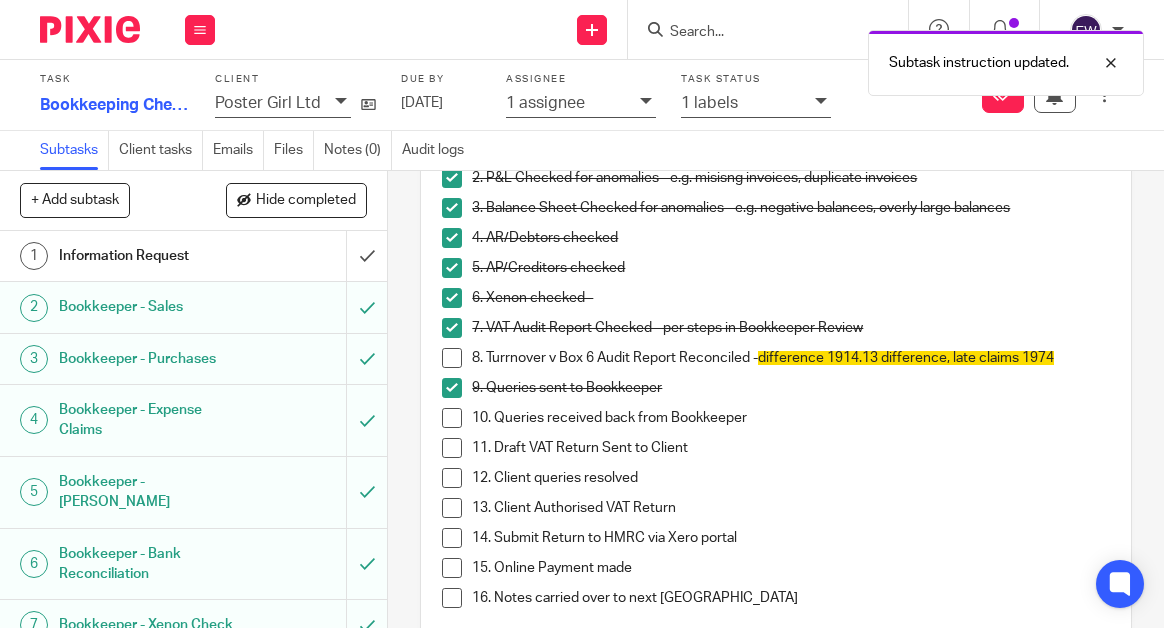
click at [713, 391] on p "9. Queries sent to Bookkeeper" at bounding box center [790, 388] width 637 height 20
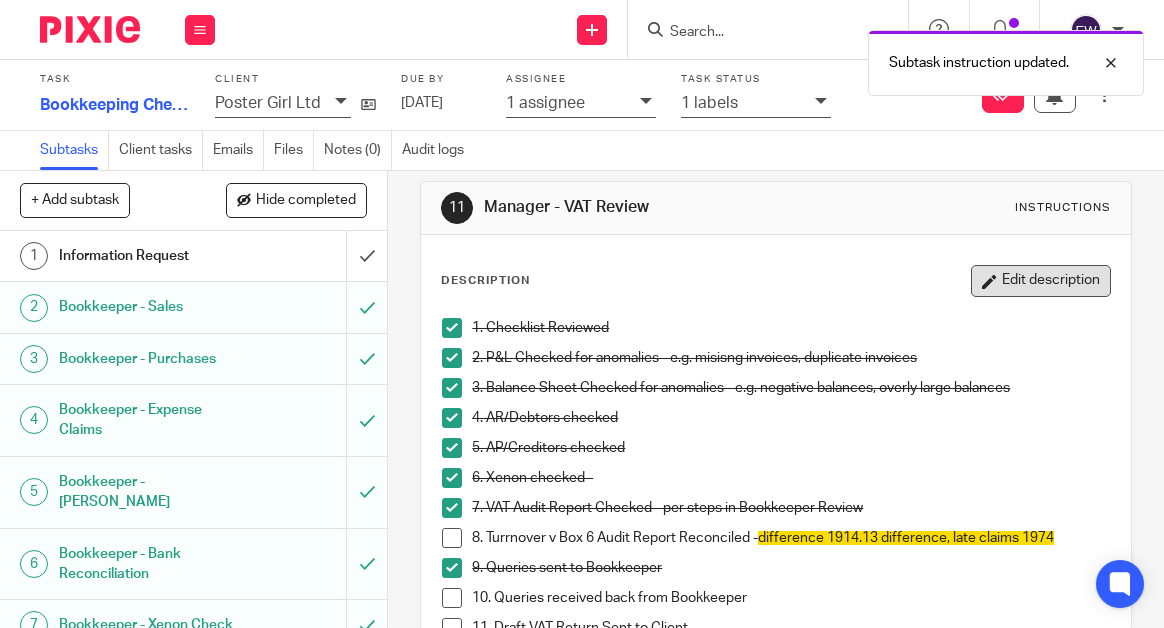
click at [1002, 287] on button "Edit description" at bounding box center [1041, 281] width 140 height 32
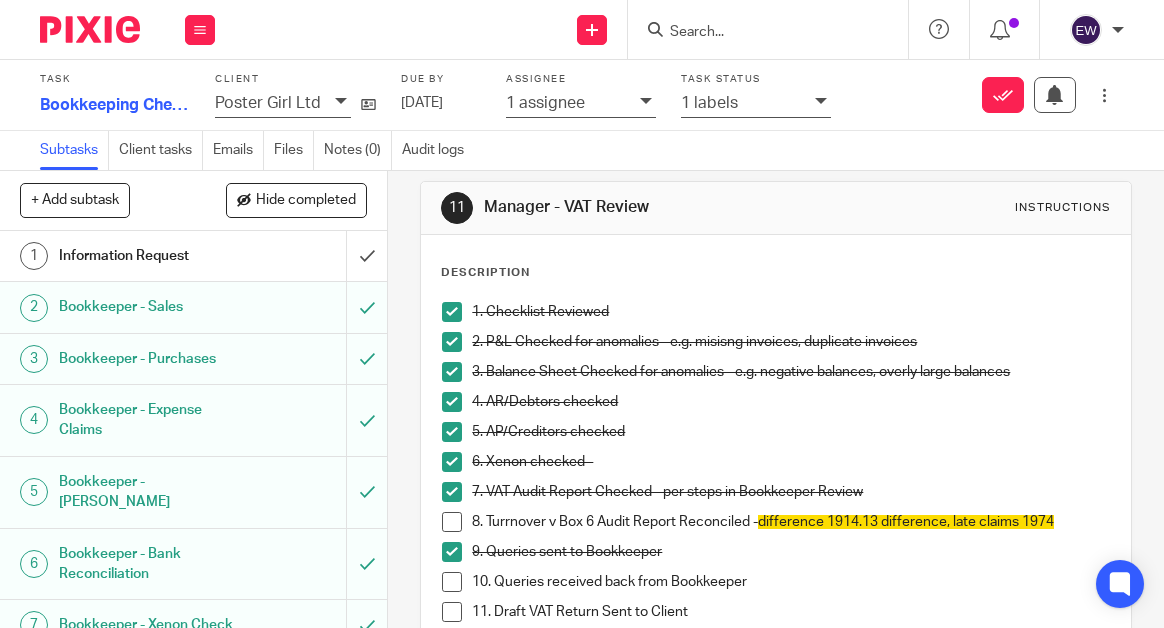
click at [728, 537] on div "8. Turrnover v Box 6 Audit Report Reconciled - difference 1914.13 difference, l…" at bounding box center [790, 527] width 637 height 30
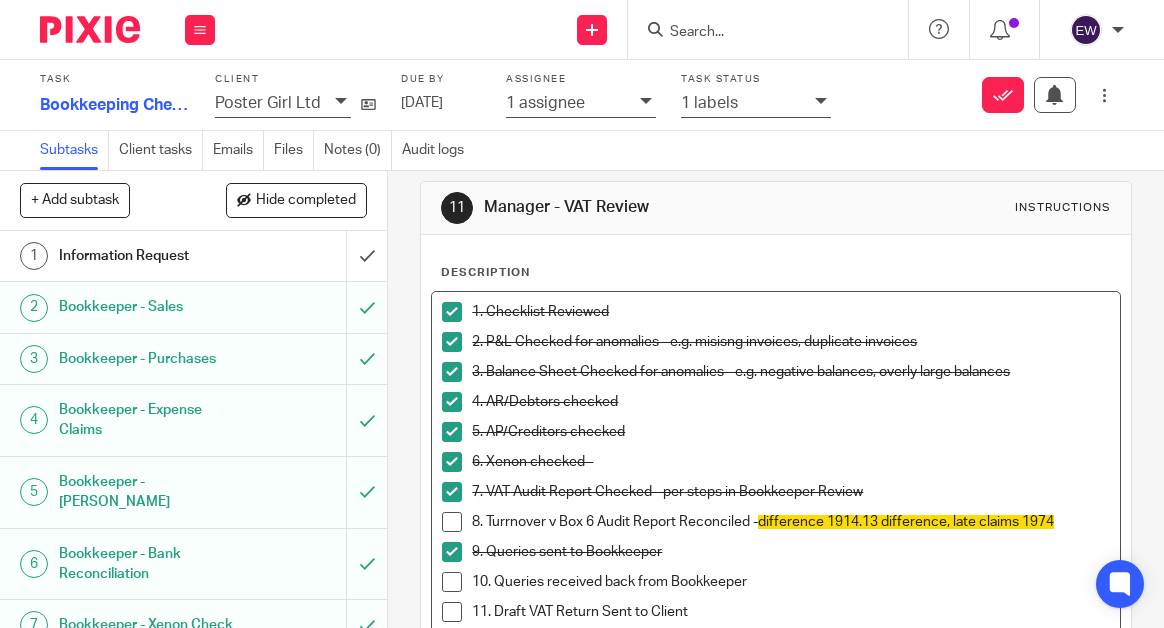
click at [701, 554] on p "9. Queries sent to Bookkeeper" at bounding box center [790, 552] width 637 height 20
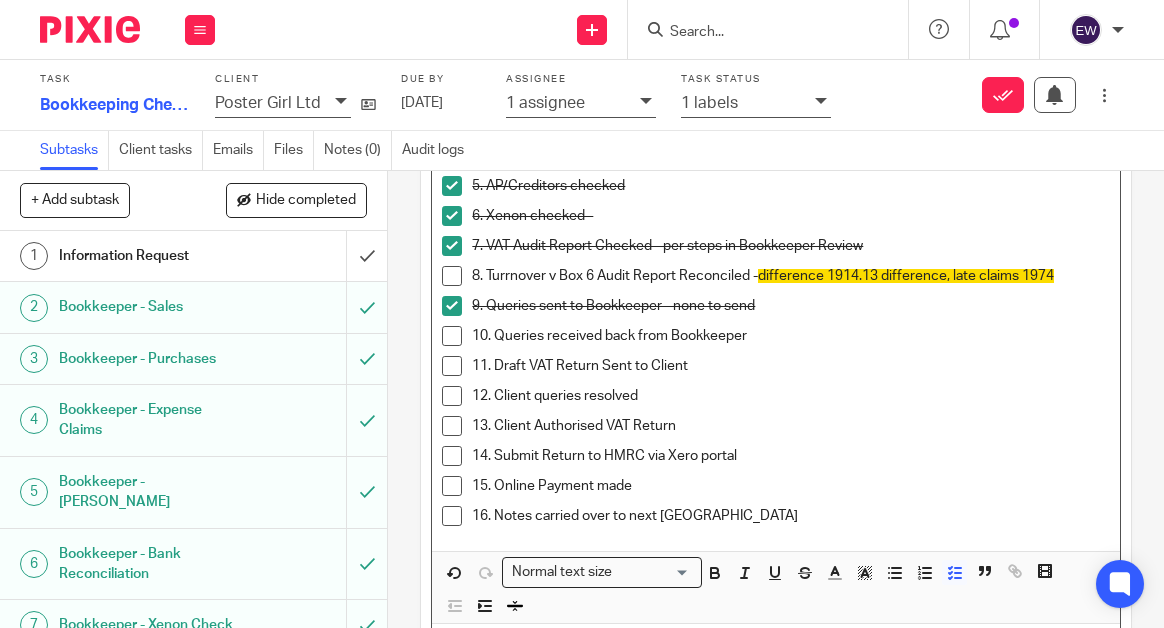
scroll to position [262, 0]
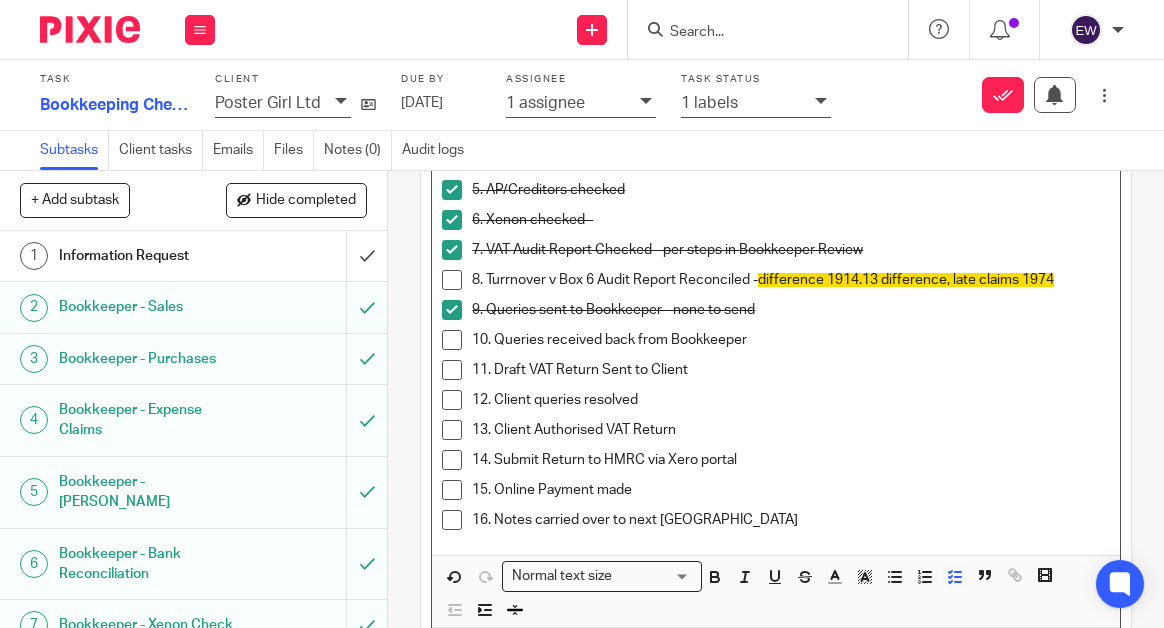
click at [454, 334] on span at bounding box center [452, 340] width 20 height 20
click at [798, 336] on p "10. Queries received back from Bookkeeper" at bounding box center [790, 340] width 637 height 20
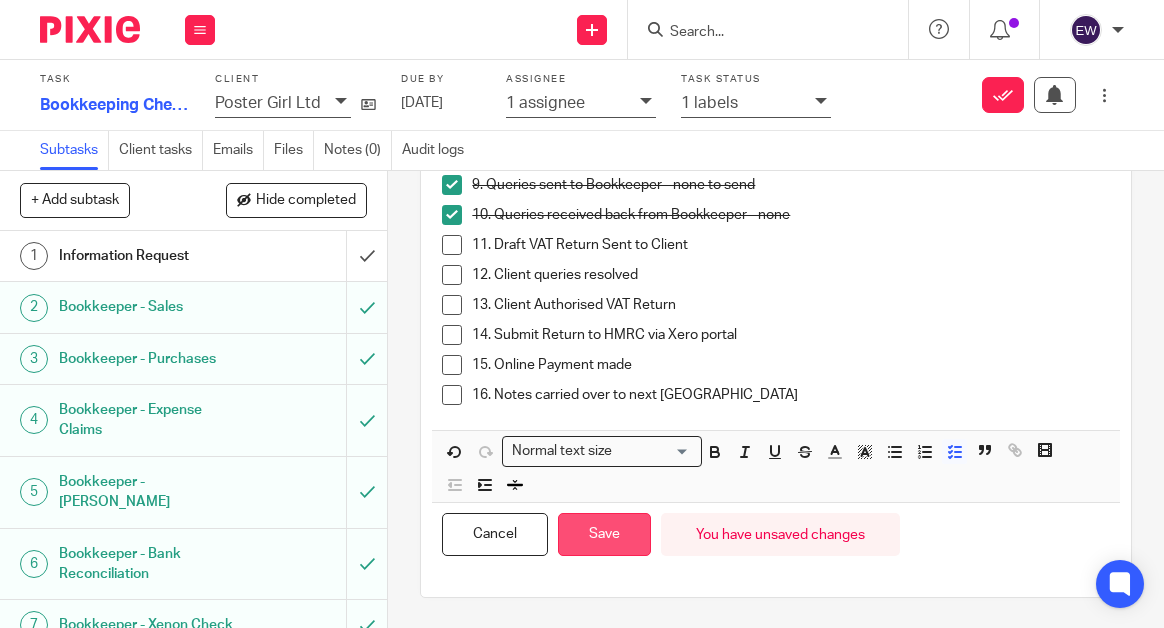
click at [627, 534] on button "Save" at bounding box center [604, 534] width 93 height 43
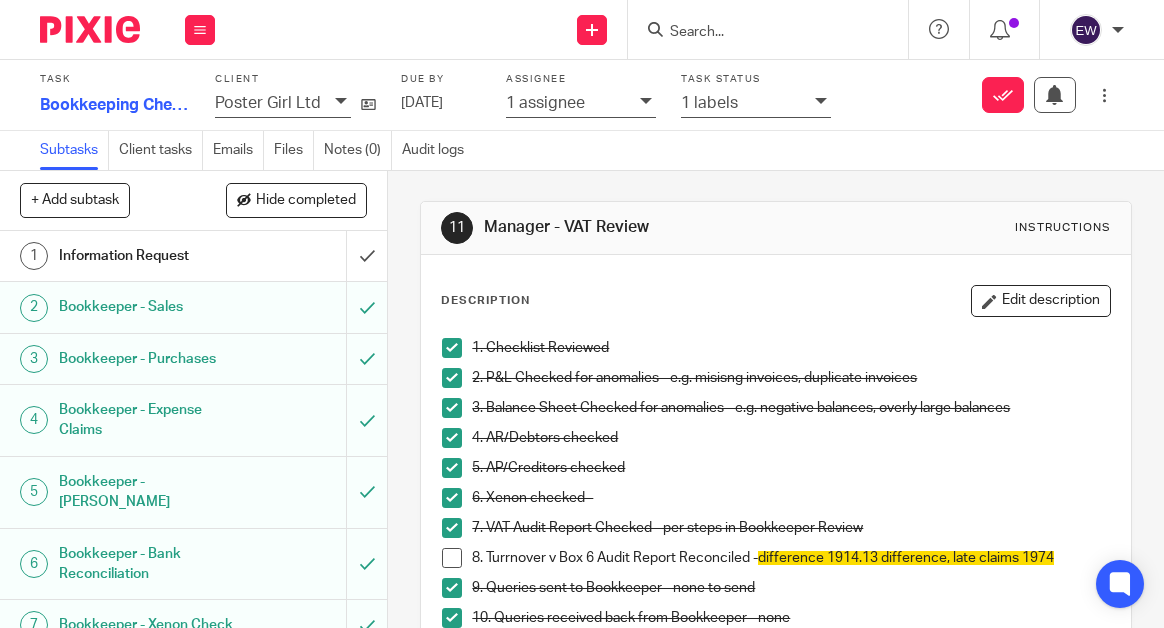
scroll to position [448, 0]
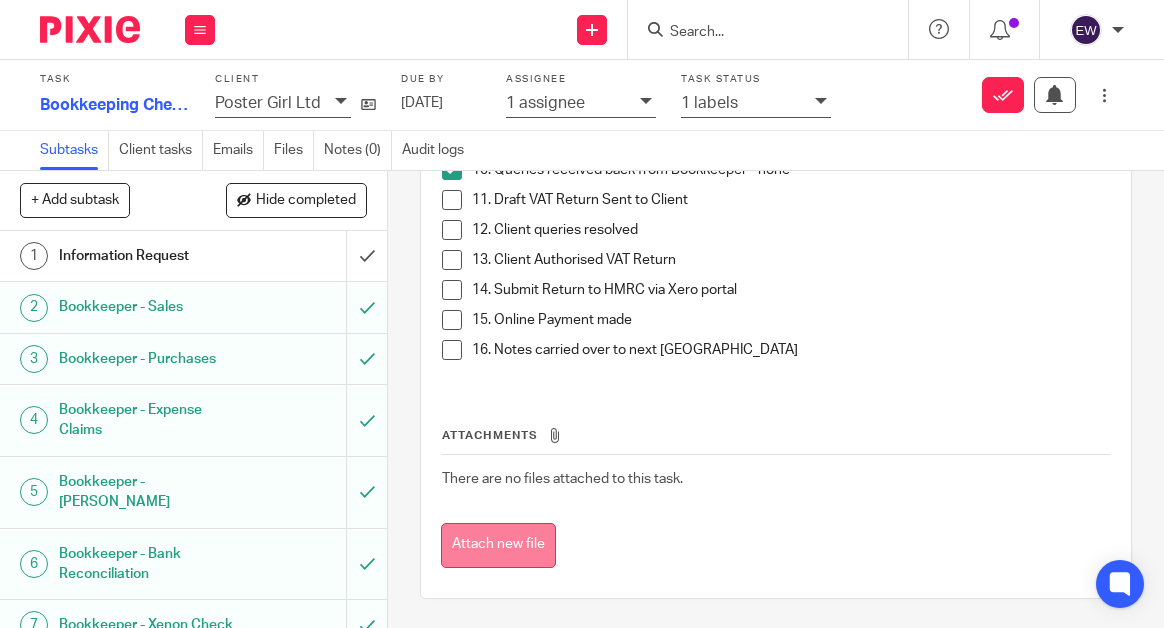
click at [538, 533] on button "Attach new file" at bounding box center [498, 545] width 115 height 45
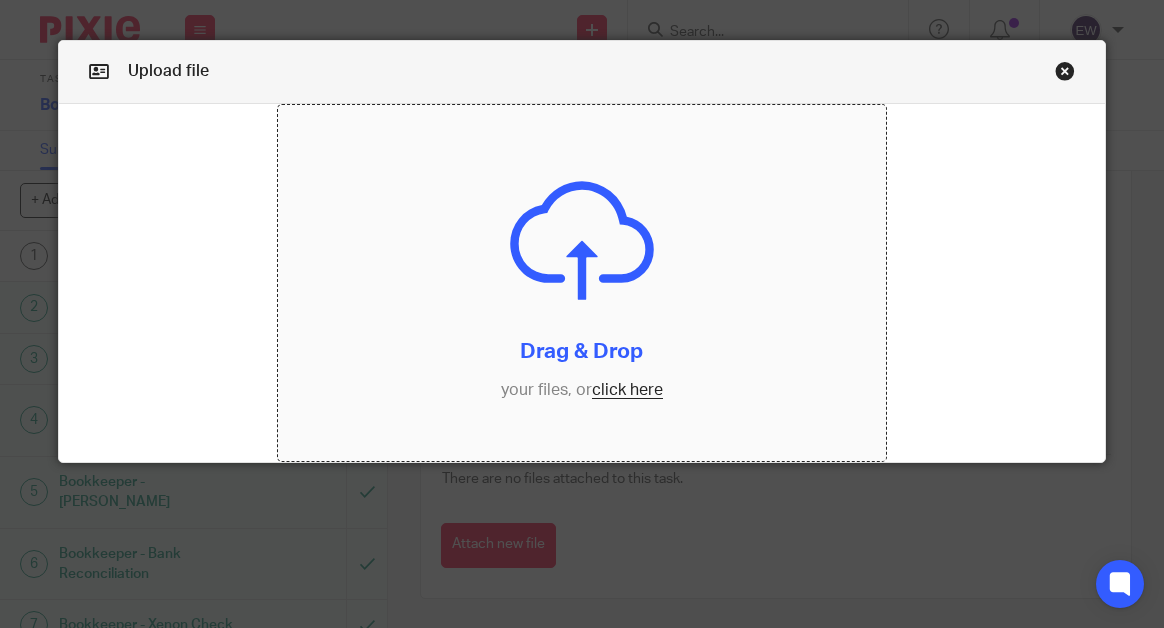
click at [629, 397] on input "file" at bounding box center [582, 283] width 608 height 356
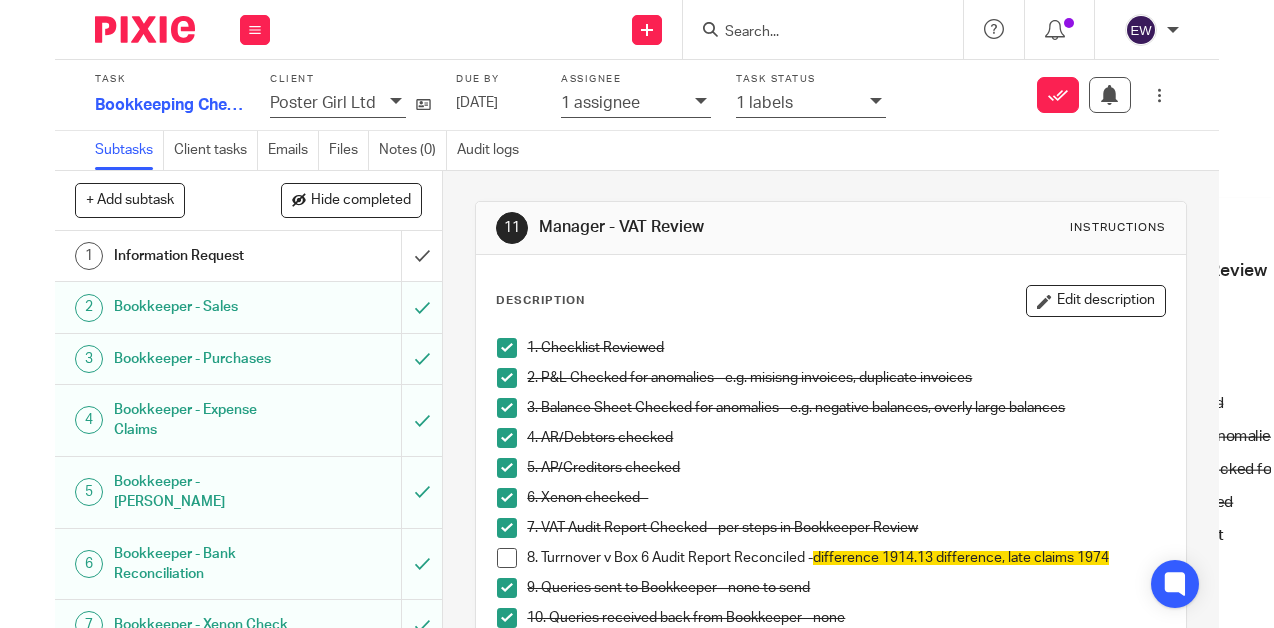
scroll to position [448, 0]
